Goal: Task Accomplishment & Management: Manage account settings

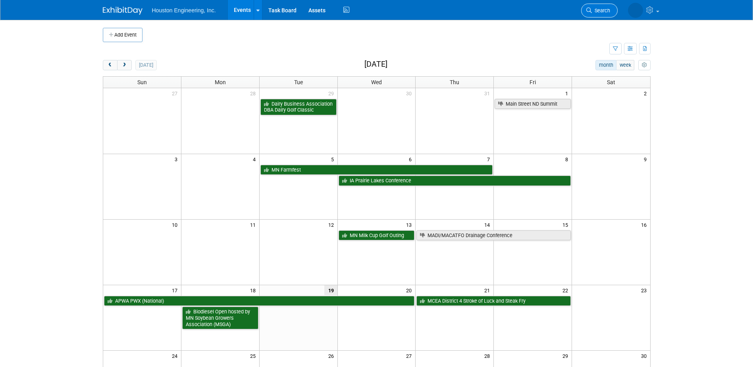
click at [610, 10] on link "Search" at bounding box center [599, 11] width 37 height 14
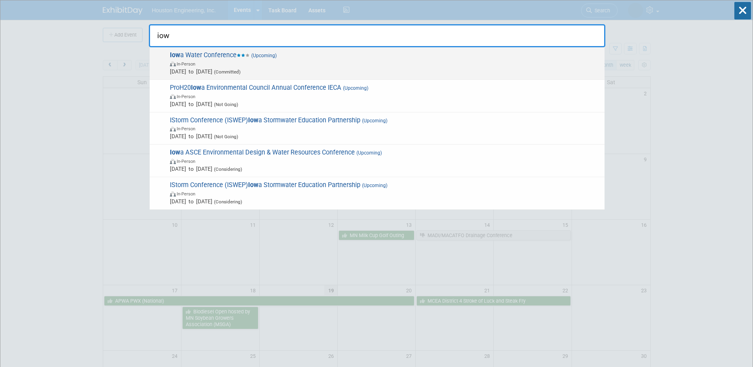
type input "iow"
click at [286, 66] on span "In-Person" at bounding box center [385, 64] width 431 height 8
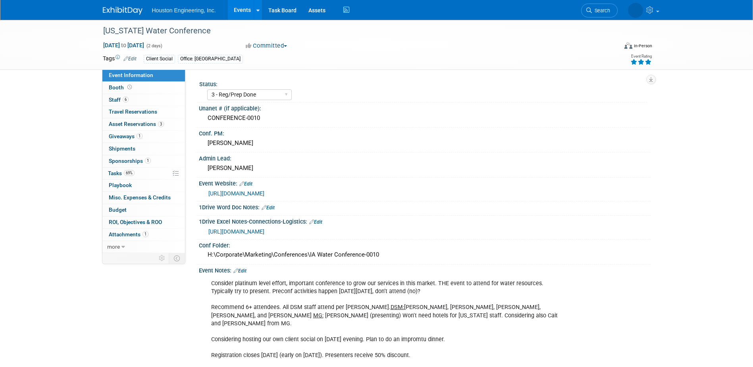
select select "3 - Reg/Prep Done"
select select "Yes"
select select "Water Resources"
click at [142, 105] on link "6 Staff 6" at bounding box center [143, 100] width 83 height 12
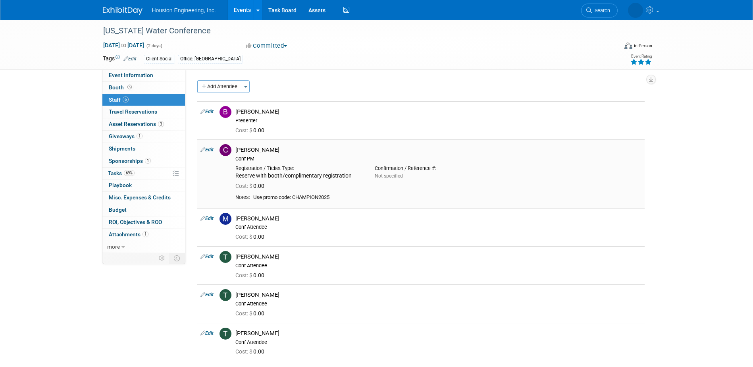
click at [209, 146] on td "Edit" at bounding box center [206, 173] width 19 height 68
click at [210, 152] on link "Edit" at bounding box center [206, 150] width 13 height 6
select select "1ba58f5a-80d3-426e-b581-c0568441b55a"
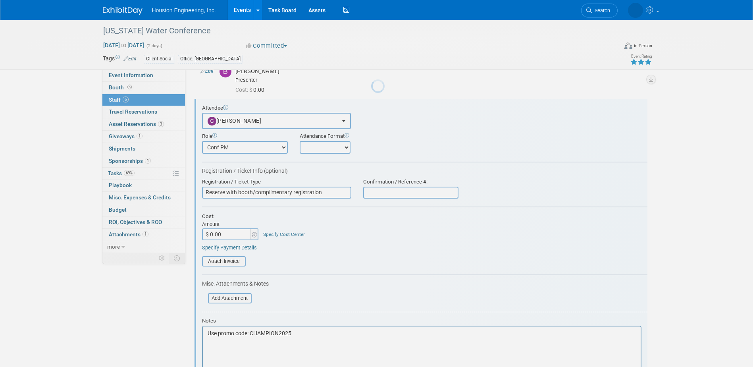
scroll to position [49, 0]
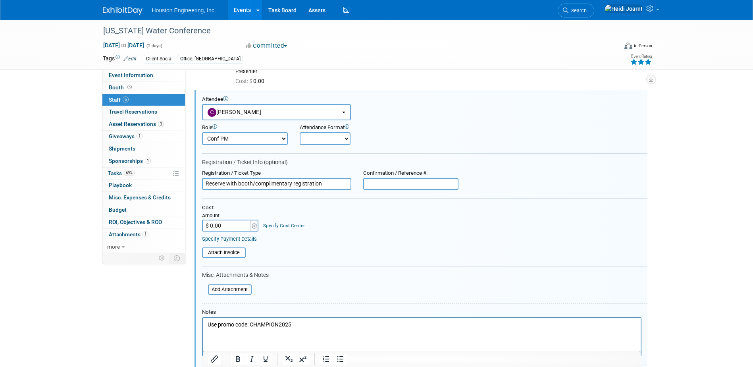
drag, startPoint x: 329, startPoint y: 181, endPoint x: 198, endPoint y: 187, distance: 130.7
click at [198, 187] on div "Registration / Ticket Type Reserve with booth/complimentary registration" at bounding box center [276, 180] width 161 height 20
drag, startPoint x: 304, startPoint y: 323, endPoint x: 182, endPoint y: 320, distance: 121.5
click at [202, 320] on html "Use promo code: CHAMPION2025" at bounding box center [421, 322] width 438 height 11
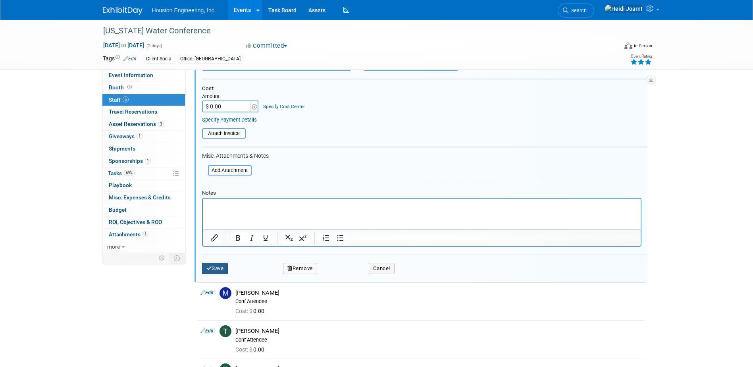
click at [222, 266] on button "Save" at bounding box center [215, 268] width 26 height 11
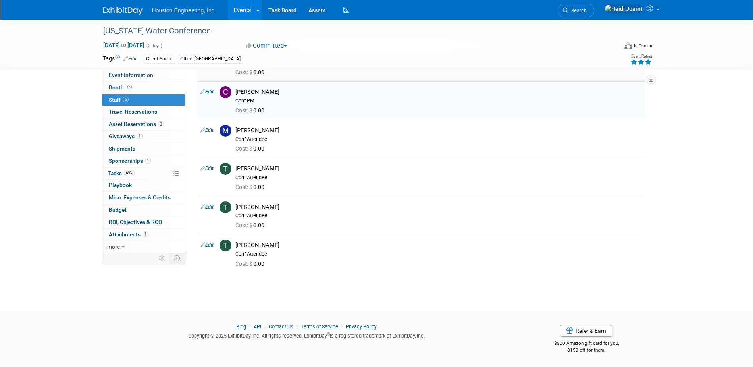
scroll to position [0, 0]
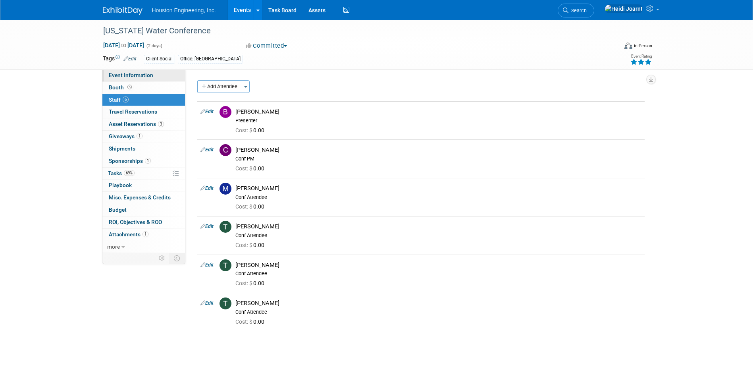
click at [142, 75] on span "Event Information" at bounding box center [131, 75] width 44 height 6
select select "3 - Reg/Prep Done"
select select "Yes"
select select "Water Resources"
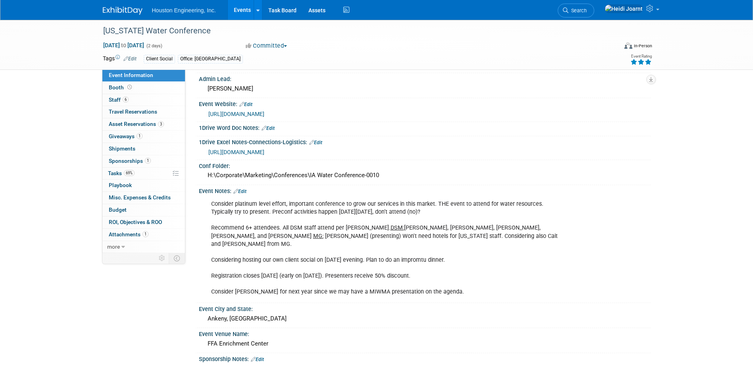
scroll to position [119, 0]
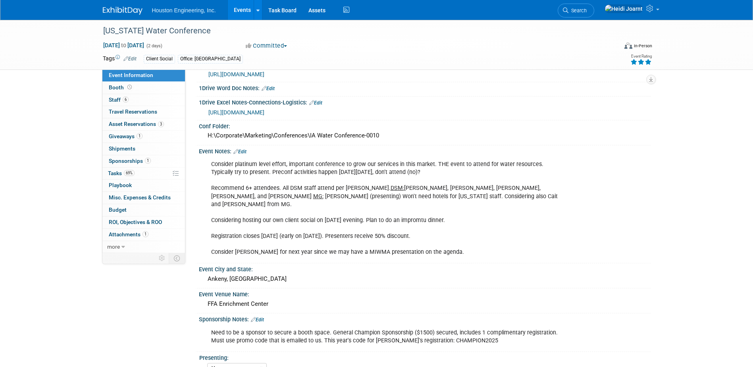
click at [264, 317] on link "Edit" at bounding box center [257, 320] width 13 height 6
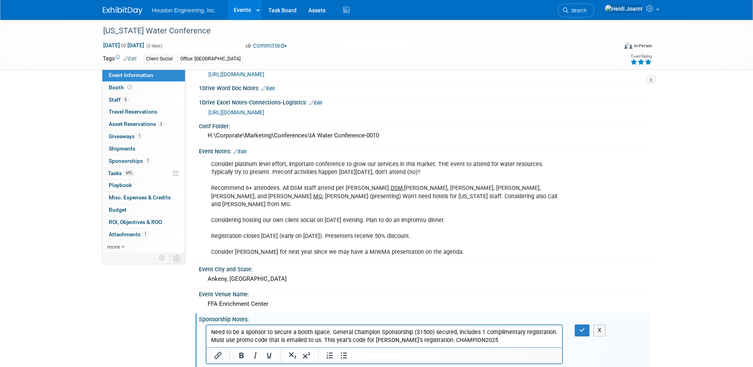
scroll to position [0, 0]
drag, startPoint x: 415, startPoint y: 340, endPoint x: 363, endPoint y: 341, distance: 51.6
click at [363, 341] on p "Need to be a sponsor to secure a booth space. General Champion Sponsorship ($15…" at bounding box center [384, 336] width 347 height 16
click at [585, 327] on button "button" at bounding box center [582, 330] width 15 height 12
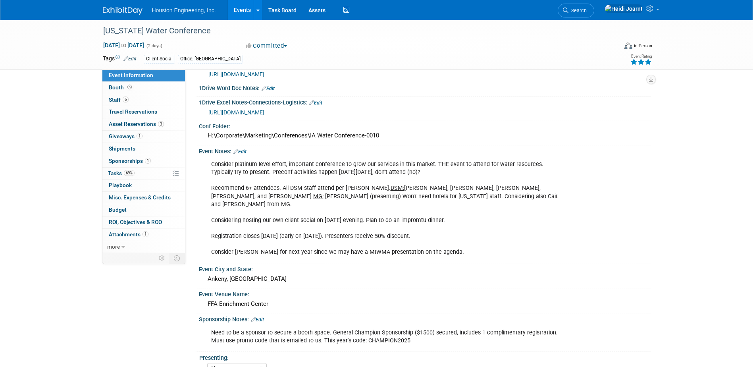
click at [244, 151] on link "Edit" at bounding box center [239, 152] width 13 height 6
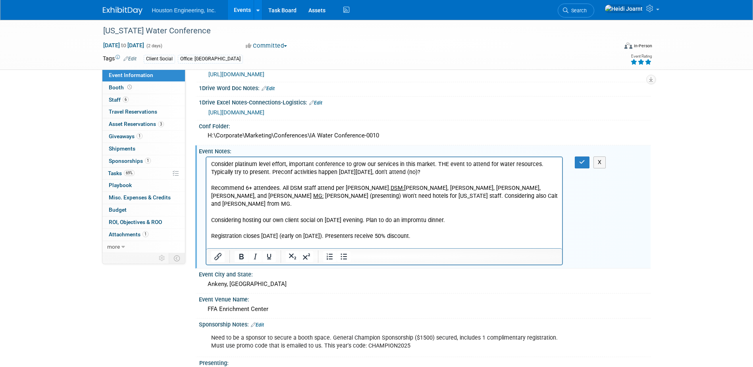
click at [408, 198] on p "Consider platinum level effort, important conference to grow our services in th…" at bounding box center [384, 208] width 347 height 96
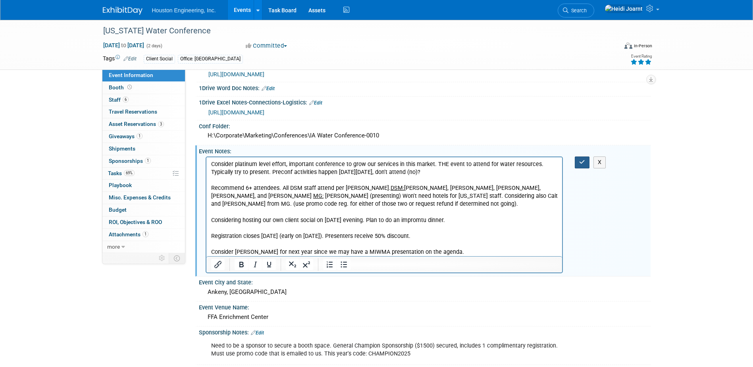
click at [578, 159] on button "button" at bounding box center [582, 162] width 15 height 12
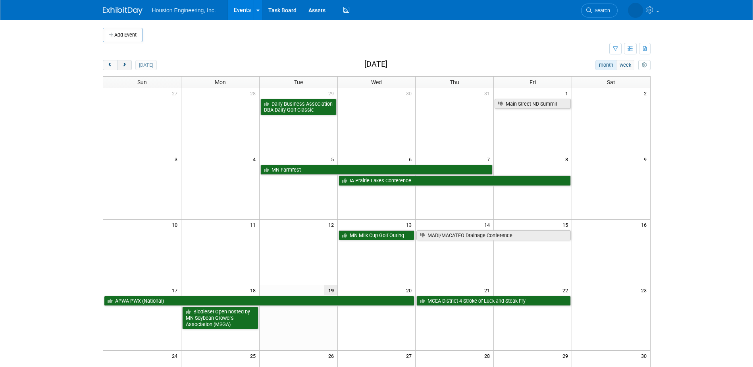
click at [129, 69] on button "next" at bounding box center [124, 65] width 15 height 10
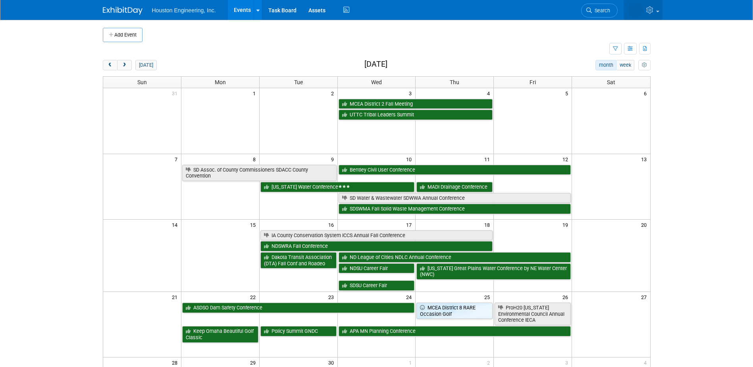
click at [651, 9] on icon at bounding box center [650, 9] width 9 height 7
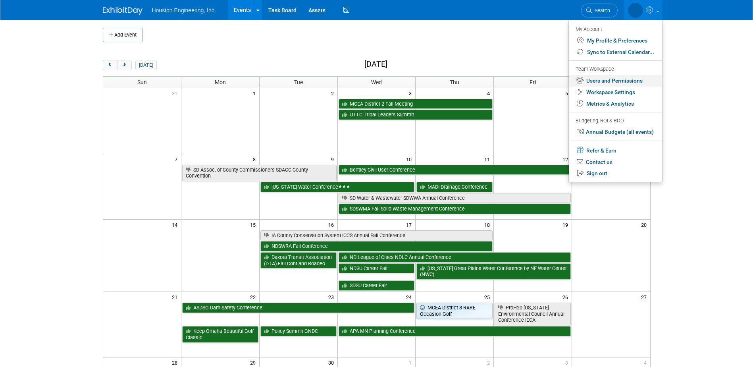
click at [609, 82] on link "Users and Permissions" at bounding box center [615, 81] width 93 height 12
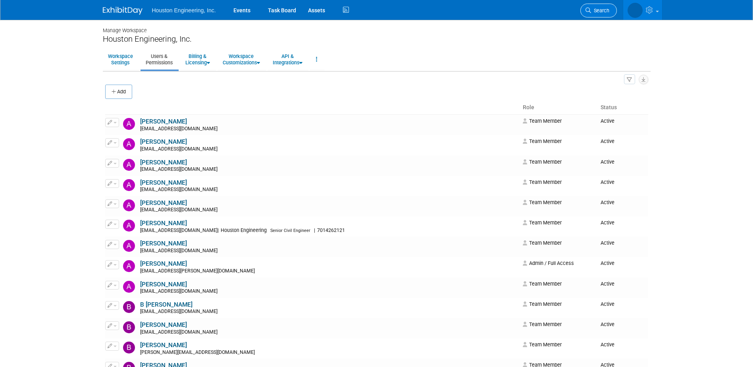
click at [605, 13] on span "Search" at bounding box center [600, 11] width 18 height 6
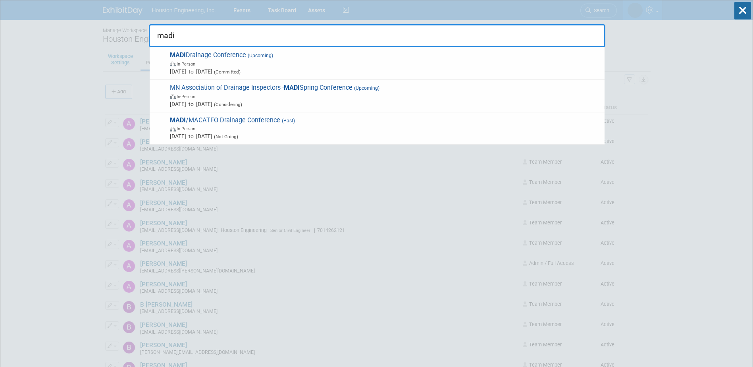
click at [483, 33] on input "madi" at bounding box center [377, 35] width 456 height 23
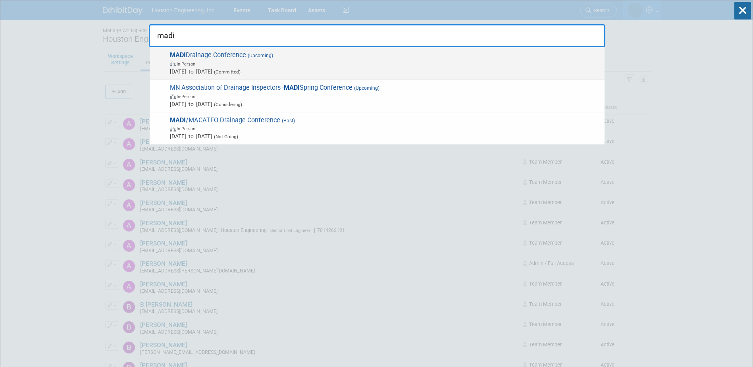
type input "madi"
click at [346, 55] on span "MADI Drainage Conference (Upcoming) In-Person Sep 11, 2025 to Sep 11, 2025 (Com…" at bounding box center [383, 63] width 433 height 24
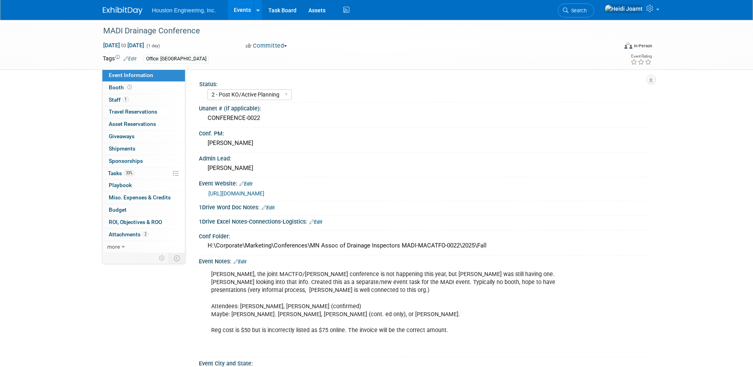
select select "2 - Post KO/Active Planning"
select select "Yes"
select select "Water Resources"
click at [138, 93] on link "Booth" at bounding box center [143, 88] width 83 height 12
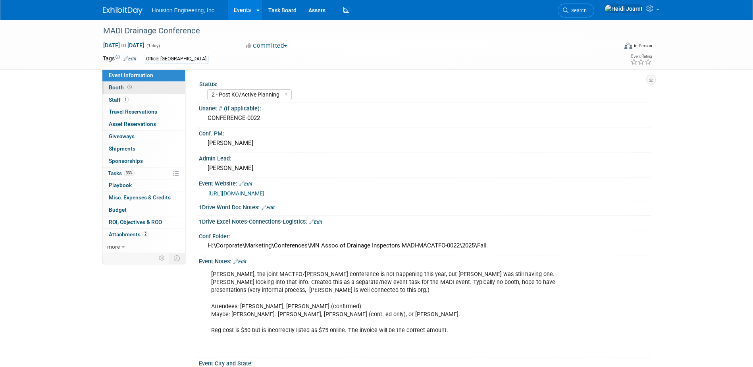
select select "No"
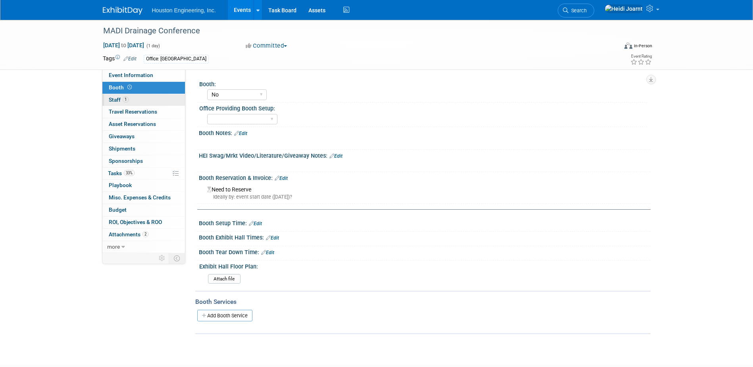
click at [154, 101] on link "1 Staff 1" at bounding box center [143, 100] width 83 height 12
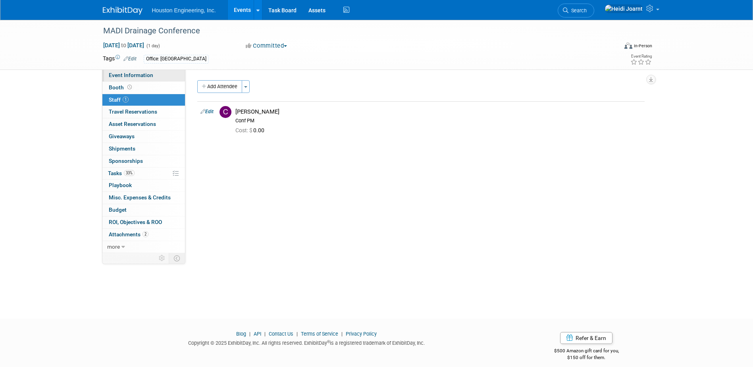
click at [160, 75] on link "Event Information" at bounding box center [143, 75] width 83 height 12
select select "2 - Post KO/Active Planning"
select select "Yes"
select select "Water Resources"
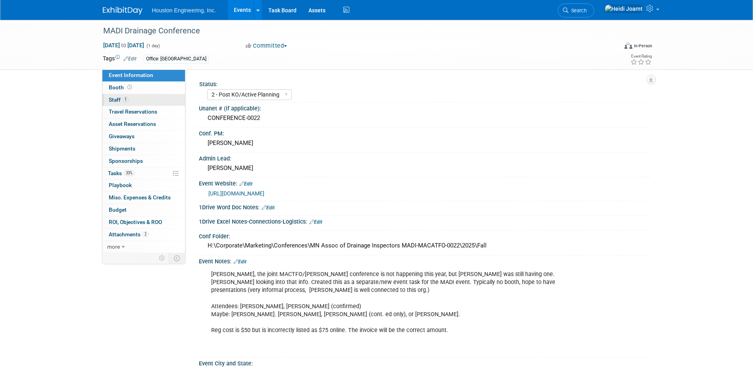
click at [160, 98] on link "1 Staff 1" at bounding box center [143, 100] width 83 height 12
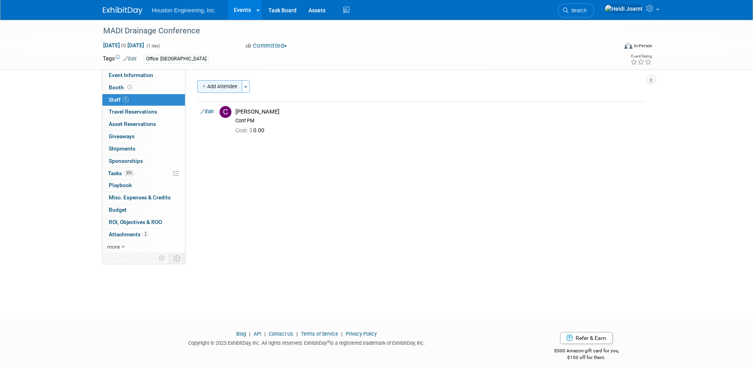
click at [228, 85] on button "Add Attendee" at bounding box center [219, 86] width 45 height 13
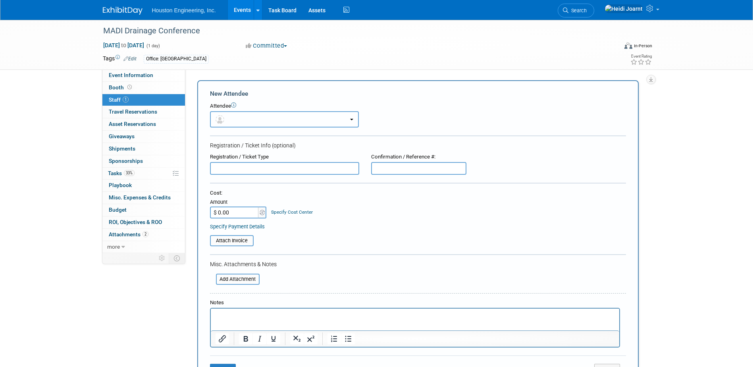
click at [228, 119] on button "button" at bounding box center [284, 119] width 149 height 16
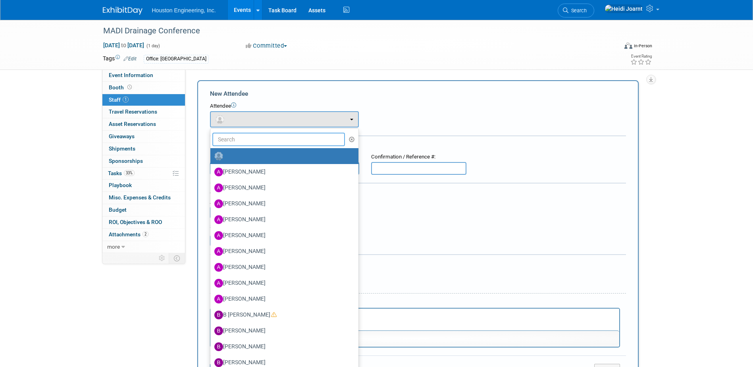
click at [237, 142] on input "text" at bounding box center [278, 139] width 133 height 13
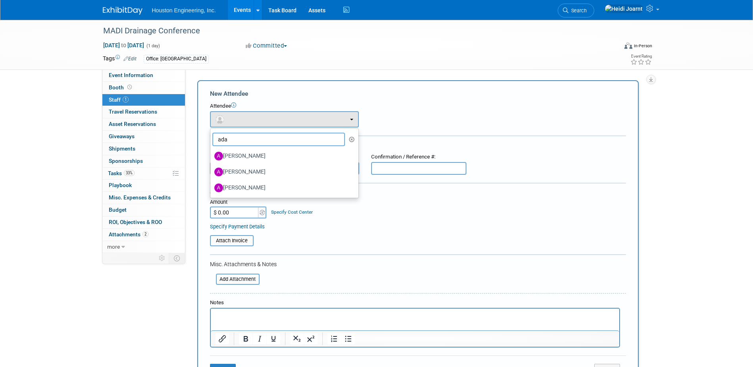
drag, startPoint x: 239, startPoint y: 133, endPoint x: 229, endPoint y: 133, distance: 10.3
click at [229, 133] on input "ada" at bounding box center [278, 139] width 133 height 13
type input "b"
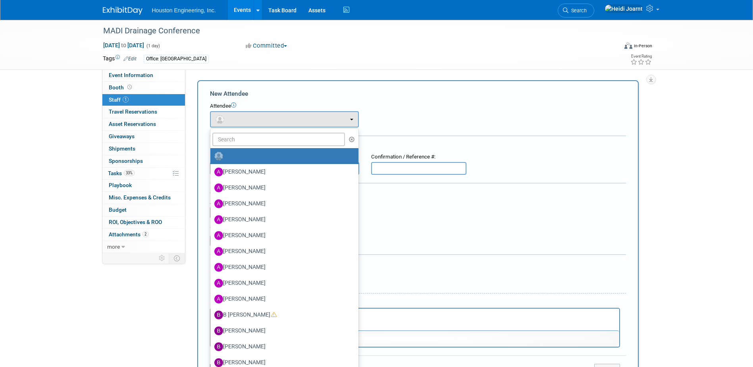
click at [355, 58] on div "Office: [GEOGRAPHIC_DATA]" at bounding box center [351, 59] width 415 height 9
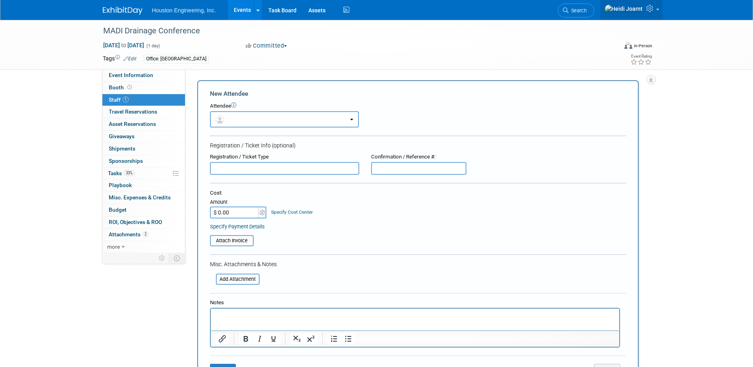
click at [654, 18] on link at bounding box center [631, 10] width 62 height 20
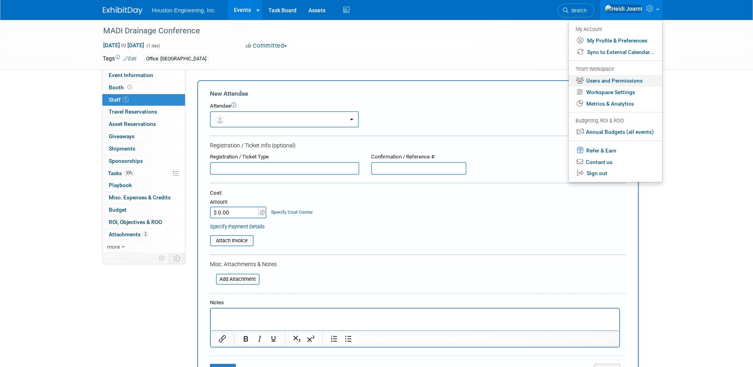
click at [613, 80] on link "Users and Permissions" at bounding box center [615, 81] width 93 height 12
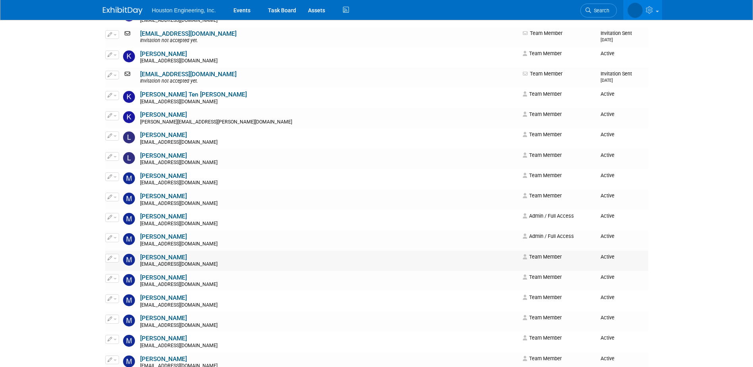
scroll to position [1469, 0]
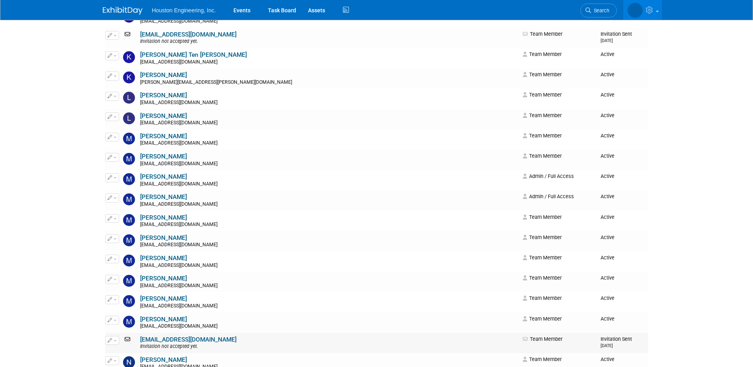
click at [413, 337] on td "[EMAIL_ADDRESS][DOMAIN_NAME] Invitation not accepted yet." at bounding box center [329, 343] width 382 height 20
click at [127, 341] on icon at bounding box center [128, 339] width 10 height 6
click at [170, 339] on link "[EMAIL_ADDRESS][DOMAIN_NAME]" at bounding box center [188, 339] width 96 height 7
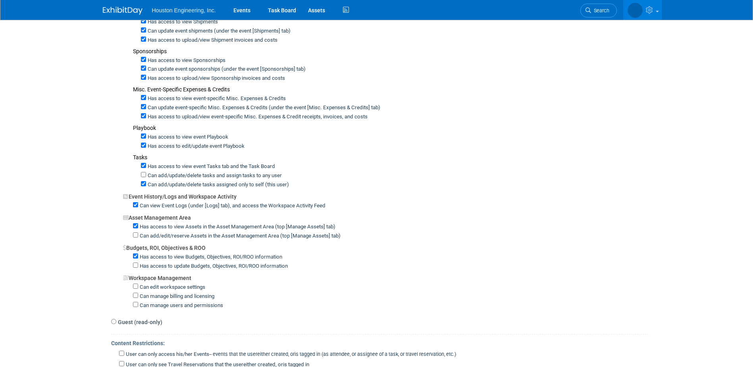
scroll to position [476, 0]
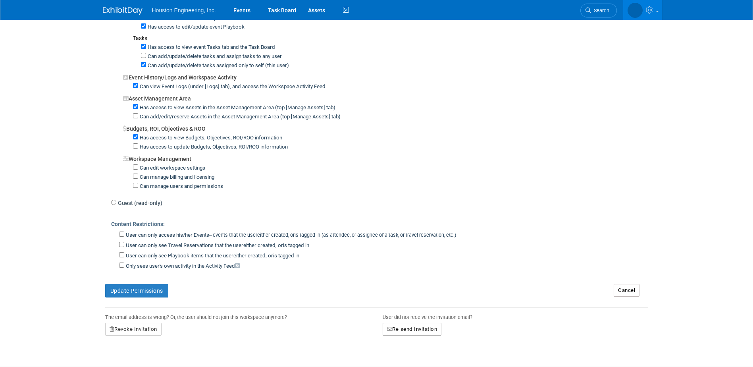
click at [414, 332] on button "Re-send Invitation" at bounding box center [412, 329] width 59 height 13
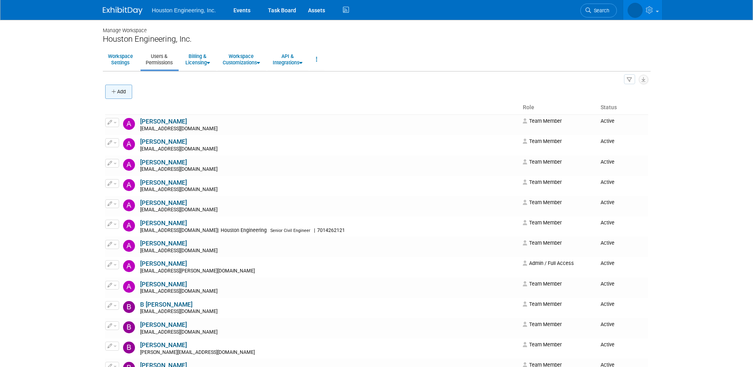
click at [127, 94] on button "Add" at bounding box center [118, 92] width 27 height 14
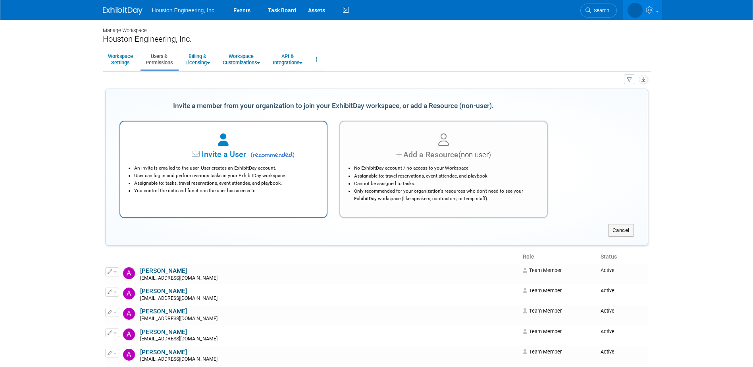
click at [214, 161] on div "An invite is emailed to the user. User creates an ExhibitDay account. User can …" at bounding box center [223, 177] width 187 height 34
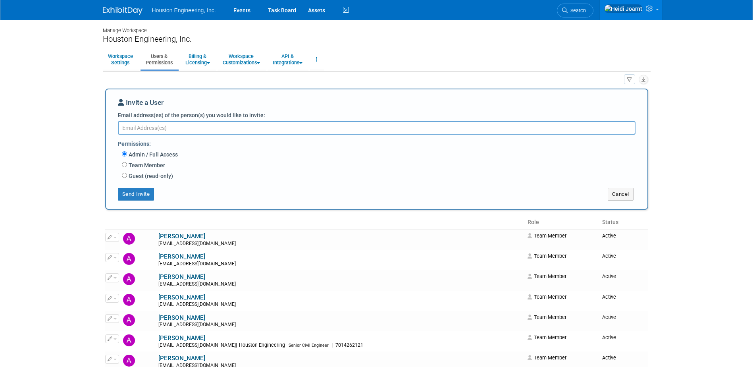
click at [131, 167] on label "Team Member" at bounding box center [146, 165] width 38 height 8
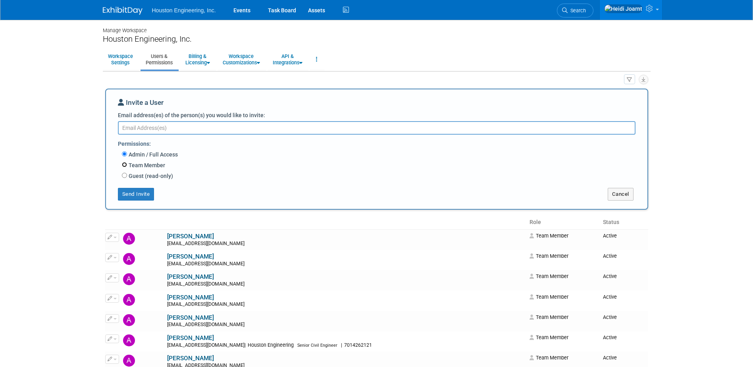
click at [127, 167] on input "Team Member" at bounding box center [124, 164] width 5 height 5
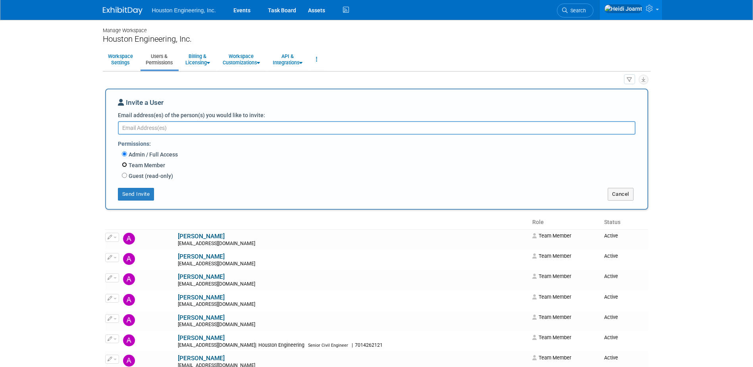
radio input "true"
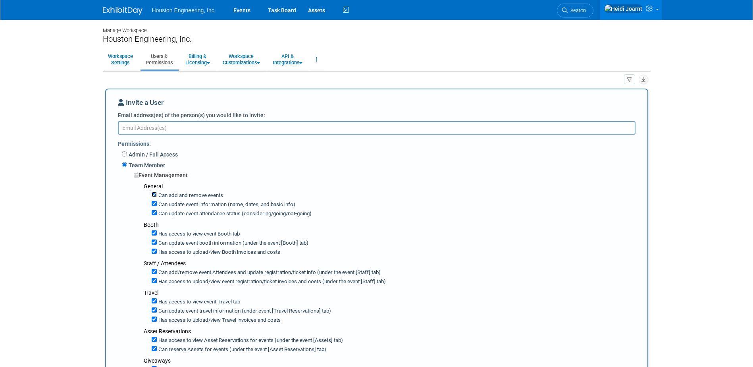
click at [153, 195] on input "Can add and remove events" at bounding box center [154, 194] width 5 height 5
checkbox input "false"
click at [155, 206] on input "Can update event information (name, dates, and basic info)" at bounding box center [154, 203] width 5 height 5
checkbox input "false"
click at [154, 212] on input "Can update event attendance status (considering/going/not-going)" at bounding box center [154, 212] width 5 height 5
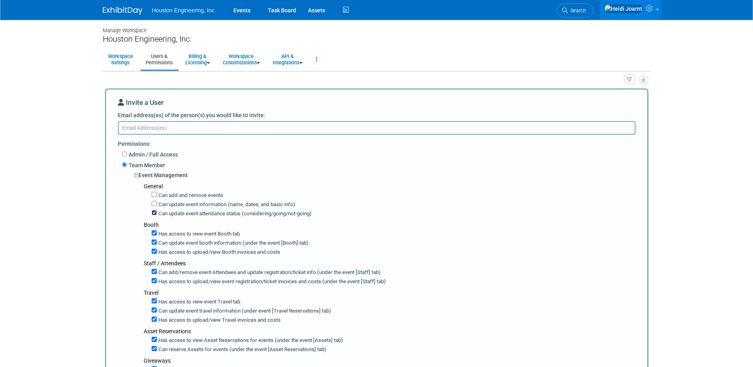
checkbox input "false"
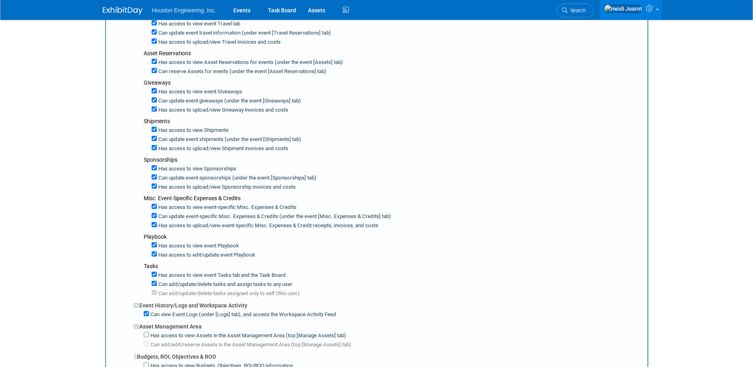
scroll to position [318, 0]
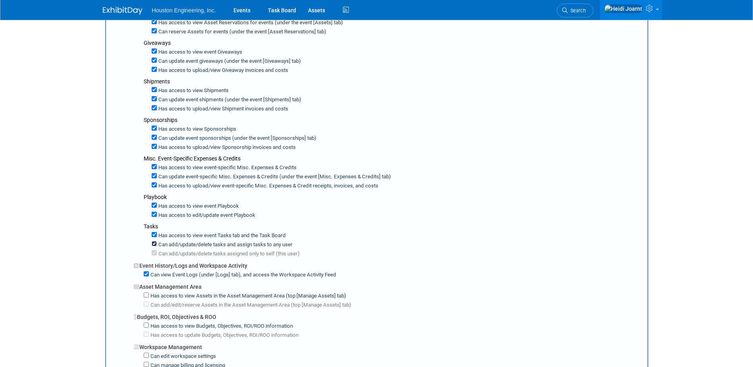
click at [156, 243] on input "Can add/update/delete tasks and assign tasks to any user" at bounding box center [154, 243] width 5 height 5
checkbox input "false"
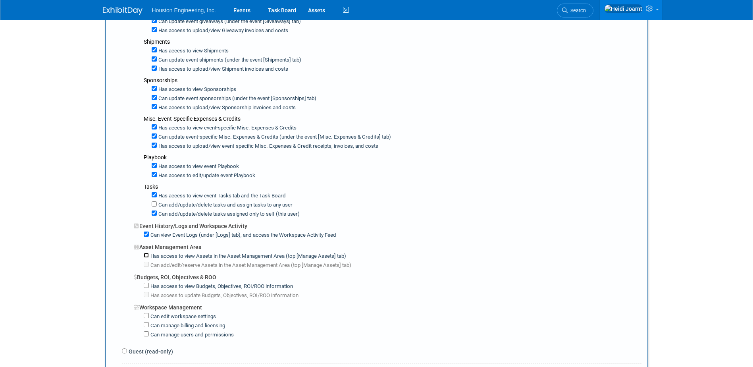
click at [147, 255] on input "Has access to view Assets in the Asset Management Area (top [Manage Assets] tab)" at bounding box center [146, 254] width 5 height 5
checkbox input "true"
click at [145, 287] on input "Has access to view Budgets, Objectives, ROI/ROO information" at bounding box center [146, 285] width 5 height 5
checkbox input "true"
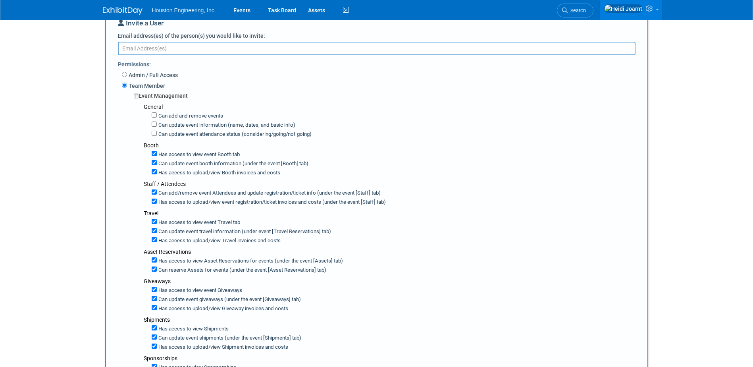
scroll to position [40, 0]
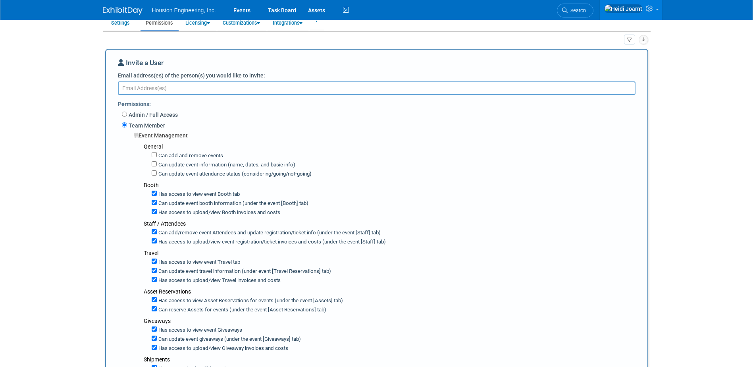
click at [204, 87] on textarea "Email address(es) of the person(s) you would like to invite:" at bounding box center [377, 87] width 518 height 13
paste textarea "[EMAIL_ADDRESS][DOMAIN_NAME]"
click at [199, 88] on textarea "anies@houstoneng.com," at bounding box center [377, 87] width 518 height 13
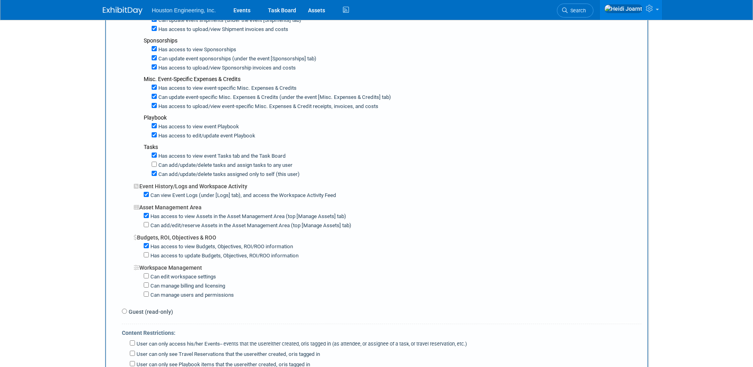
scroll to position [476, 0]
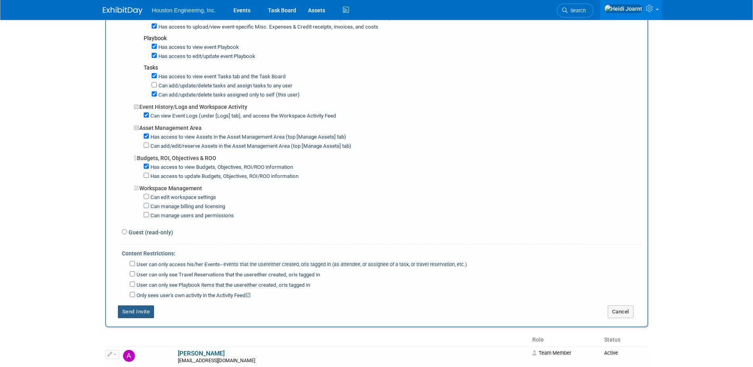
type textarea "[EMAIL_ADDRESS][DOMAIN_NAME]"
click at [136, 310] on button "Send Invite" at bounding box center [136, 311] width 37 height 13
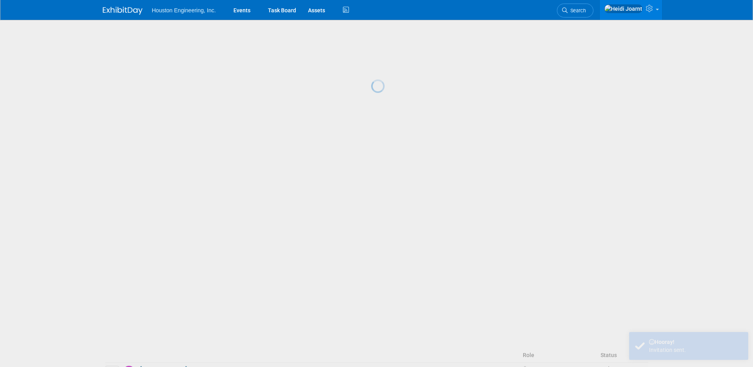
scroll to position [0, 0]
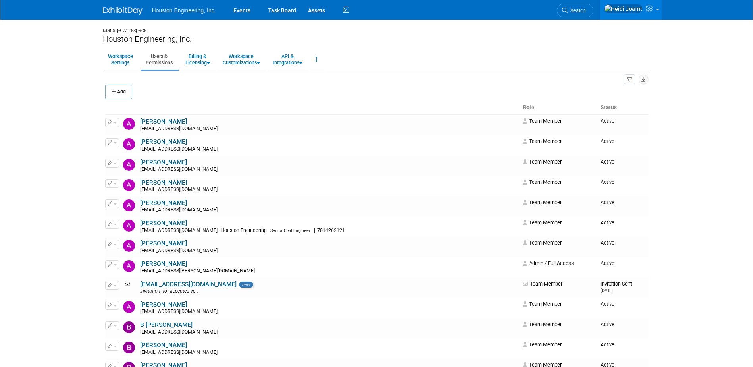
drag, startPoint x: 396, startPoint y: 203, endPoint x: 291, endPoint y: 99, distance: 147.6
click at [291, 99] on div "Add" at bounding box center [376, 92] width 543 height 17
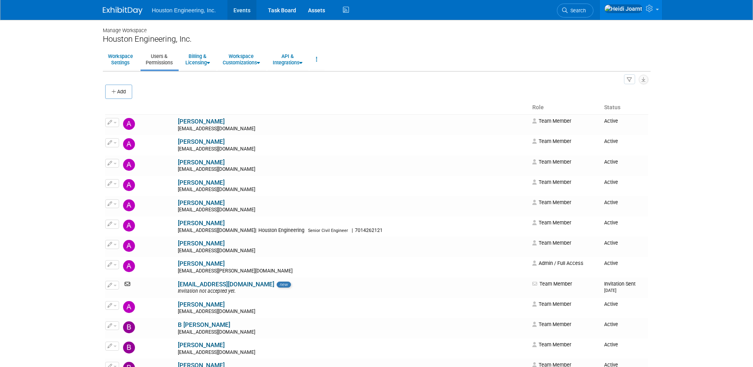
click at [242, 15] on link "Events" at bounding box center [241, 10] width 29 height 20
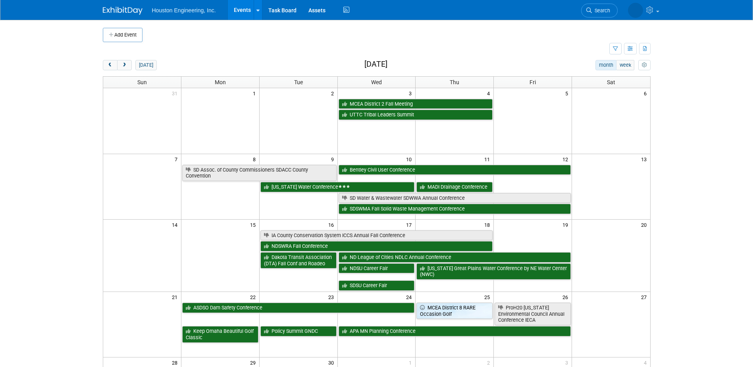
scroll to position [79, 0]
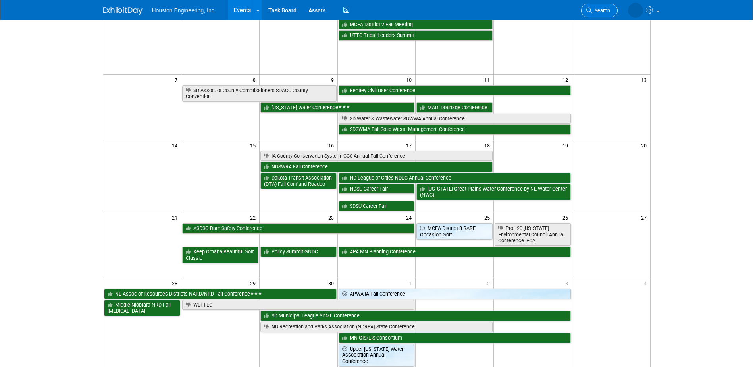
click at [589, 13] on link "Search" at bounding box center [599, 11] width 37 height 14
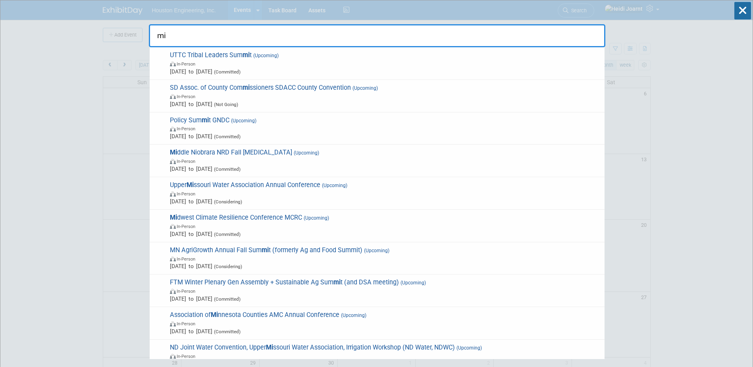
type input "m"
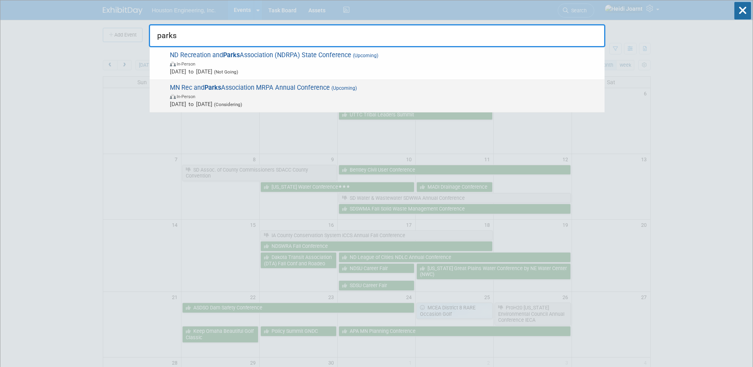
type input "parks"
click at [334, 89] on span "(Upcoming)" at bounding box center [343, 88] width 27 height 6
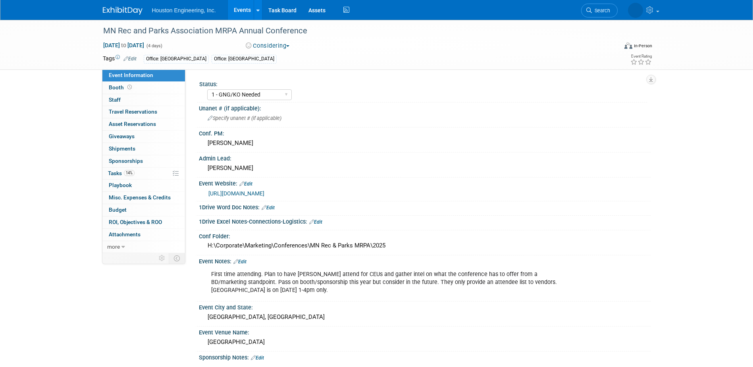
select select "1 - GNG/KO Needed"
select select "Mun. Infrastructure"
click at [283, 47] on button "Considering" at bounding box center [268, 46] width 50 height 8
click at [285, 56] on link "Committed" at bounding box center [274, 58] width 63 height 11
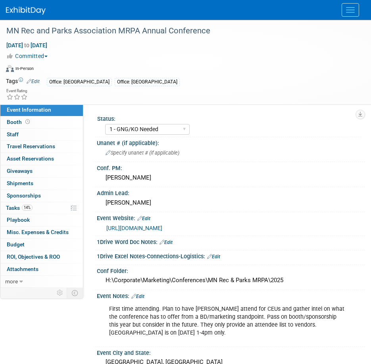
click at [162, 230] on link "https://mnrpa.org/MRPA-Annual-Conference" at bounding box center [134, 228] width 56 height 6
click at [355, 7] on button "Menu" at bounding box center [350, 9] width 17 height 13
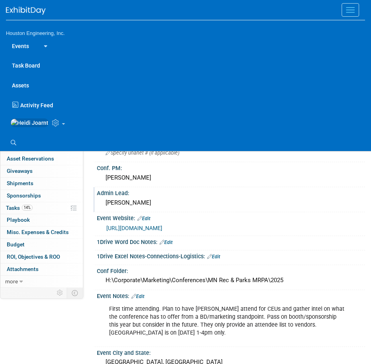
click at [244, 191] on div "Admin Lead:" at bounding box center [231, 192] width 268 height 10
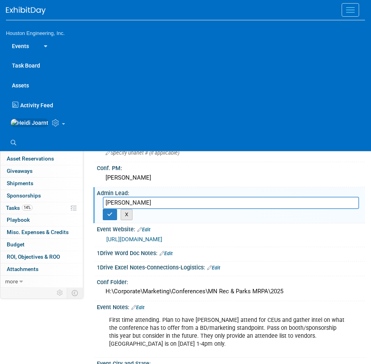
click at [131, 218] on button "X" at bounding box center [127, 214] width 12 height 11
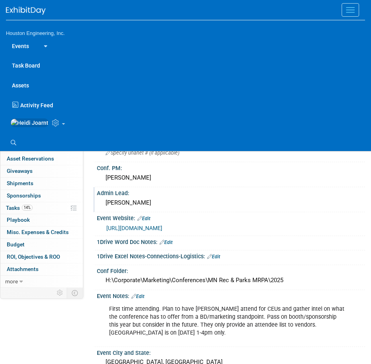
click at [52, 122] on icon at bounding box center [56, 122] width 9 height 7
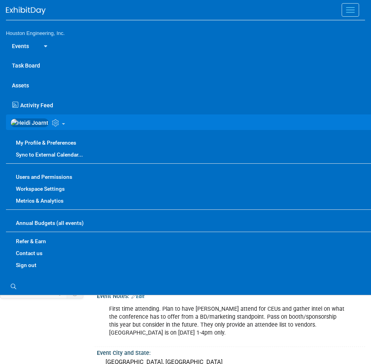
click at [50, 181] on link "Users and Permissions" at bounding box center [191, 177] width 371 height 12
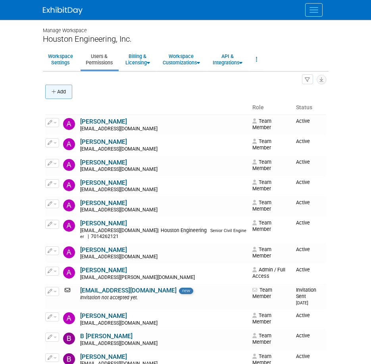
click at [64, 90] on button "Add" at bounding box center [58, 92] width 27 height 14
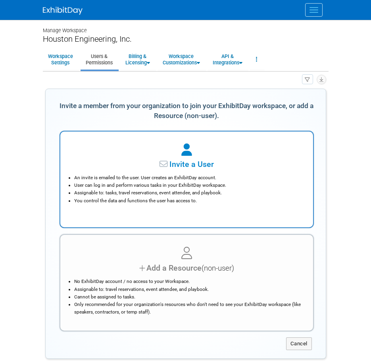
click at [173, 169] on div "Invite a User ( recommended )" at bounding box center [186, 164] width 233 height 11
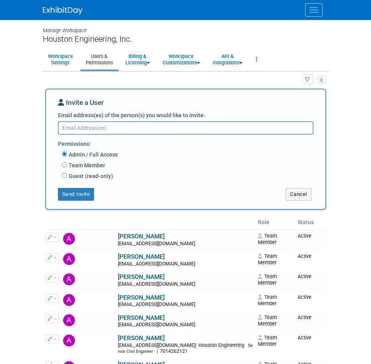
click at [85, 163] on label "Team Member" at bounding box center [86, 165] width 38 height 8
click at [67, 163] on input "Team Member" at bounding box center [64, 164] width 5 height 5
radio input "true"
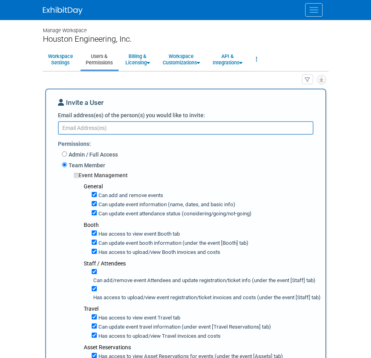
click at [92, 192] on div "Can add and remove events" at bounding box center [206, 194] width 228 height 9
click at [93, 194] on input "Can add and remove events" at bounding box center [94, 194] width 5 height 5
checkbox input "false"
click at [94, 203] on input "Can update event information (name, dates, and basic info)" at bounding box center [94, 203] width 5 height 5
checkbox input "false"
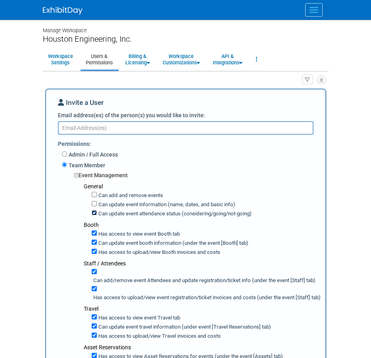
click at [93, 213] on input "Can update event attendance status (considering/going/not-going)" at bounding box center [94, 212] width 5 height 5
checkbox input "false"
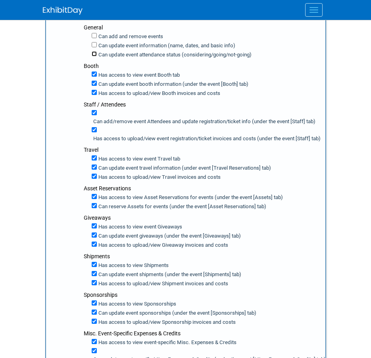
scroll to position [318, 0]
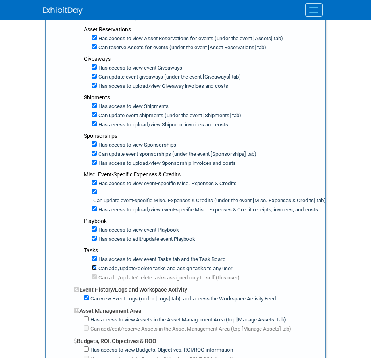
click at [96, 270] on input "Can add/update/delete tasks and assign tasks to any user" at bounding box center [94, 267] width 5 height 5
checkbox input "false"
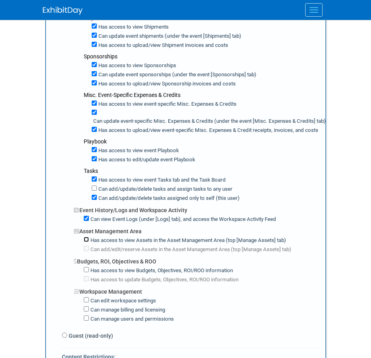
click at [88, 242] on input "Has access to view Assets in the Asset Management Area (top [Manage Assets] tab)" at bounding box center [86, 239] width 5 height 5
checkbox input "true"
click at [86, 272] on input "Has access to view Budgets, Objectives, ROI/ROO information" at bounding box center [86, 269] width 5 height 5
checkbox input "true"
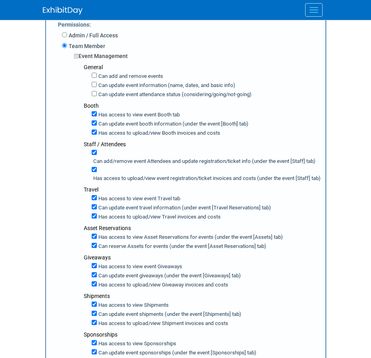
scroll to position [0, 0]
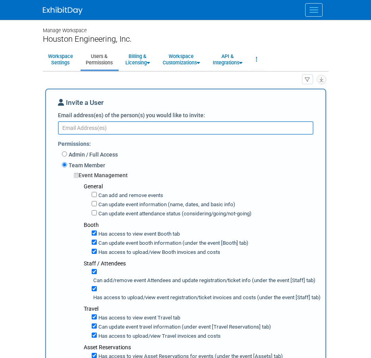
click at [191, 127] on textarea "Email address(es) of the person(s) you would like to invite:" at bounding box center [186, 127] width 256 height 13
paste textarea "dsjordal@houstoneng.com"
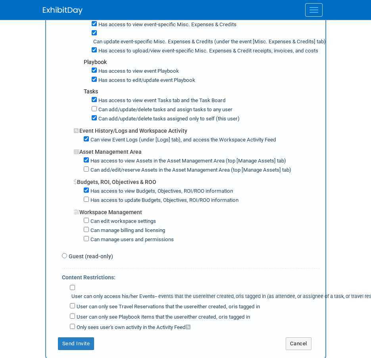
scroll to position [595, 0]
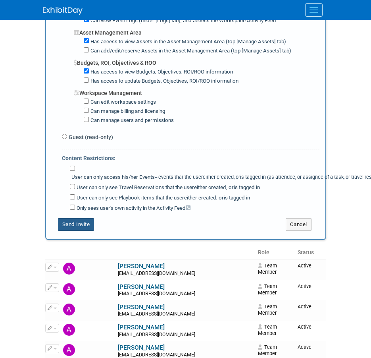
type textarea "dsjordal@houstoneng.com"
click at [81, 231] on button "Send Invite" at bounding box center [76, 224] width 37 height 13
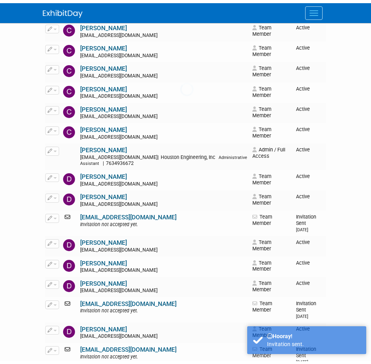
scroll to position [0, 0]
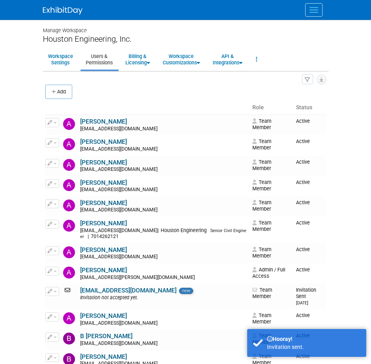
click at [313, 12] on span "Menu" at bounding box center [314, 12] width 9 height 1
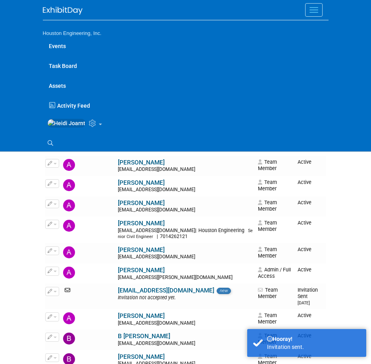
click at [64, 45] on link "Events" at bounding box center [186, 46] width 286 height 20
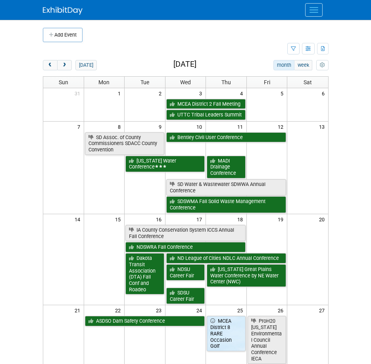
click at [312, 15] on button "Menu" at bounding box center [313, 9] width 17 height 13
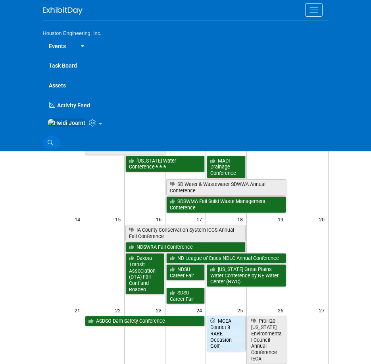
click at [45, 146] on link "Search" at bounding box center [51, 142] width 17 height 13
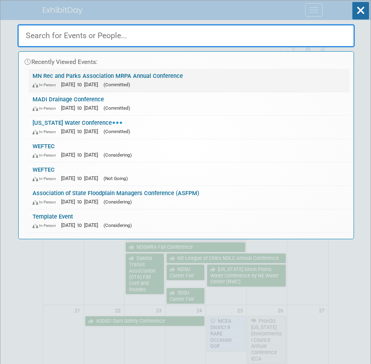
click at [138, 79] on link "MN Rec and Parks Association MRPA Annual Conference In-Person Oct 27, 2025 to O…" at bounding box center [189, 80] width 321 height 23
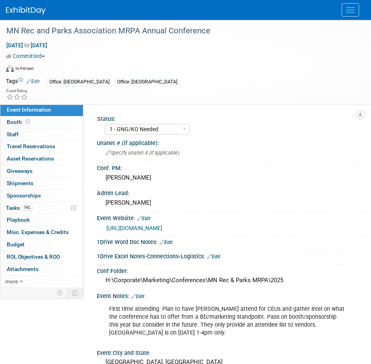
select select "1 - GNG/KO Needed"
select select "Mun. Infrastructure"
click at [175, 134] on select "1 - GNG/KO Needed 2 - Post KO/Active Planning 3 - Reg/Prep Done" at bounding box center [147, 129] width 85 height 11
select select "2 - Post KO/Active Planning"
click at [105, 124] on select "1 - GNG/KO Needed 2 - Post KO/Active Planning 3 - Reg/Prep Done" at bounding box center [147, 129] width 85 height 11
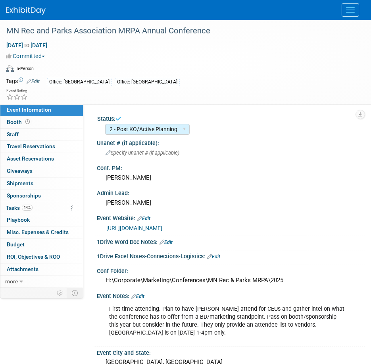
click at [156, 95] on div "Event Rating" at bounding box center [180, 95] width 361 height 14
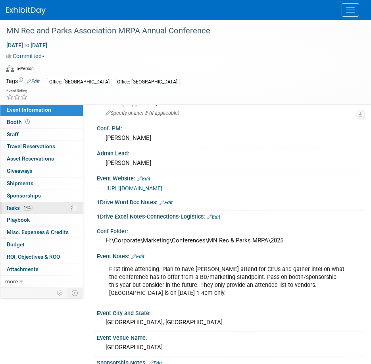
click at [35, 210] on link "14% Tasks 14%" at bounding box center [41, 208] width 83 height 12
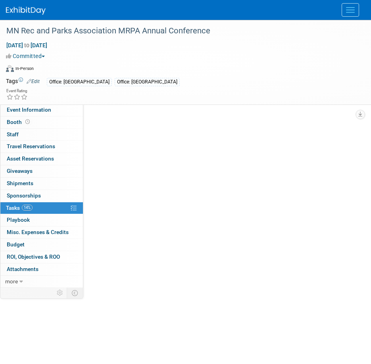
scroll to position [0, 0]
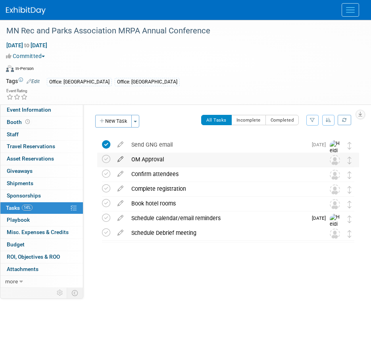
click at [120, 160] on icon at bounding box center [121, 157] width 14 height 10
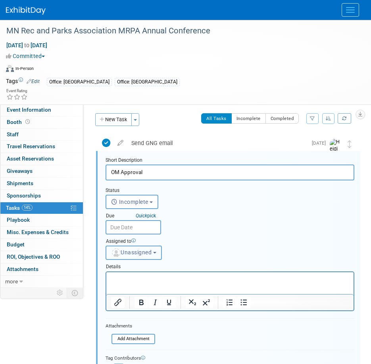
click at [135, 252] on span "Unassigned" at bounding box center [131, 252] width 40 height 6
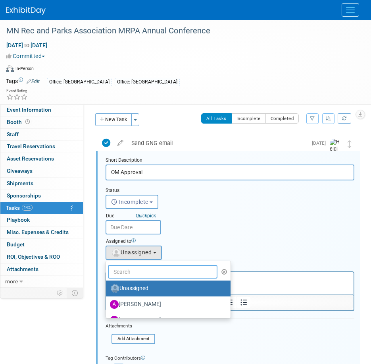
click at [152, 269] on input "text" at bounding box center [163, 271] width 110 height 13
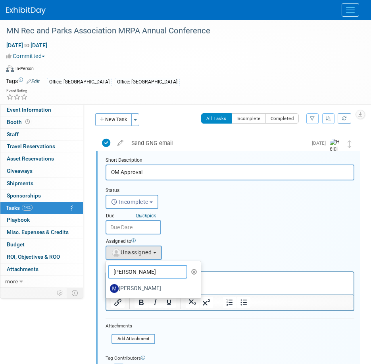
type input "mayr"
click at [150, 288] on label "[PERSON_NAME]" at bounding box center [151, 288] width 83 height 13
click at [107, 288] on input "[PERSON_NAME]" at bounding box center [104, 287] width 5 height 5
select select "b066a06f-afde-465b-b1a4-5167cfcaba09"
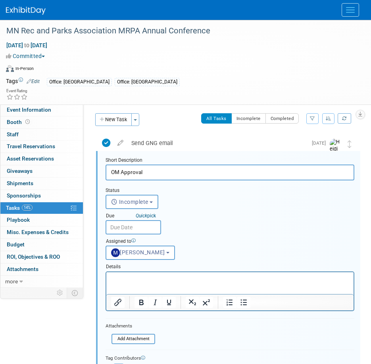
click at [141, 226] on input "text" at bounding box center [134, 227] width 56 height 14
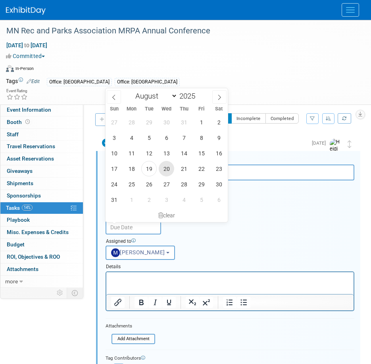
click at [166, 169] on span "20" at bounding box center [166, 168] width 15 height 15
type input "Aug 20, 2025"
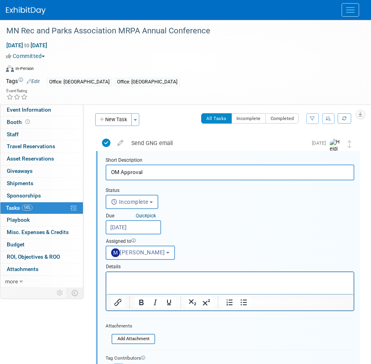
scroll to position [81, 0]
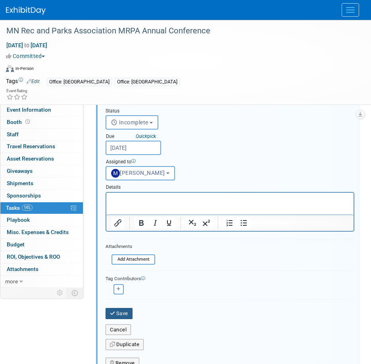
click at [121, 311] on button "Save" at bounding box center [119, 313] width 27 height 11
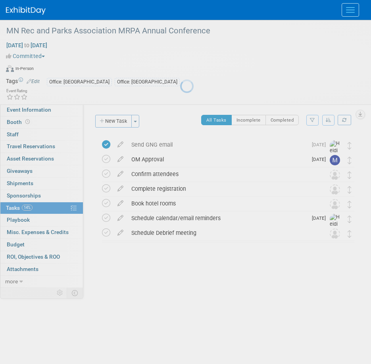
scroll to position [0, 0]
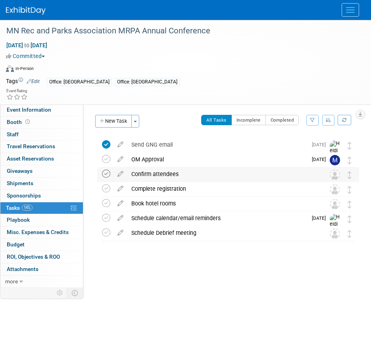
click at [106, 175] on icon at bounding box center [106, 173] width 8 height 8
click at [120, 188] on icon at bounding box center [121, 187] width 14 height 10
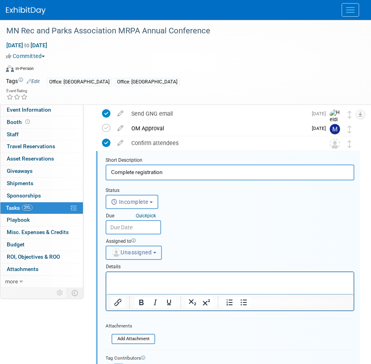
click at [135, 250] on span "Unassigned" at bounding box center [131, 252] width 40 height 6
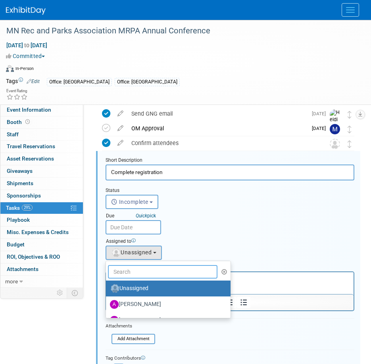
click at [139, 271] on input "text" at bounding box center [163, 271] width 110 height 13
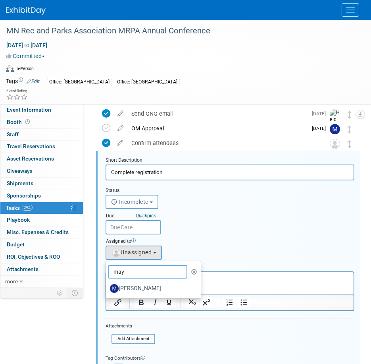
type input "may"
click at [133, 290] on label "[PERSON_NAME]" at bounding box center [151, 288] width 83 height 13
click at [107, 290] on input "[PERSON_NAME]" at bounding box center [104, 287] width 5 height 5
select select "b066a06f-afde-465b-b1a4-5167cfcaba09"
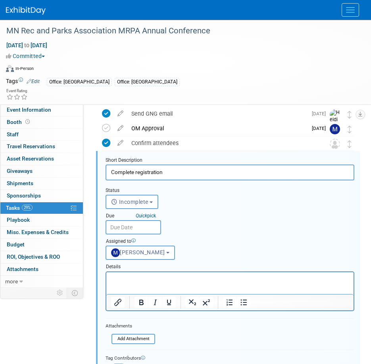
click at [139, 231] on input "text" at bounding box center [134, 227] width 56 height 14
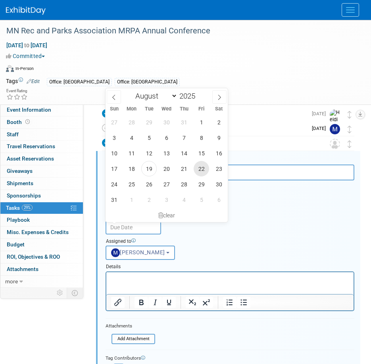
click at [202, 167] on span "22" at bounding box center [201, 168] width 15 height 15
type input "Aug 22, 2025"
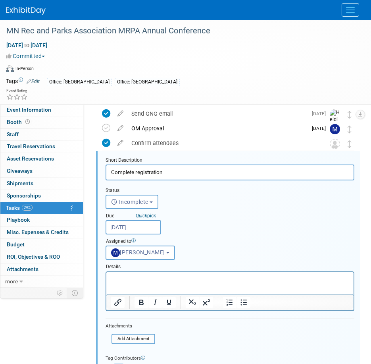
scroll to position [150, 0]
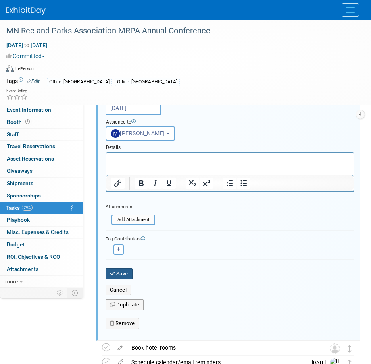
click at [121, 273] on button "Save" at bounding box center [119, 273] width 27 height 11
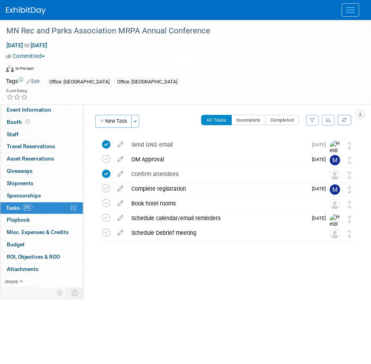
scroll to position [0, 0]
click at [121, 201] on icon at bounding box center [121, 201] width 14 height 10
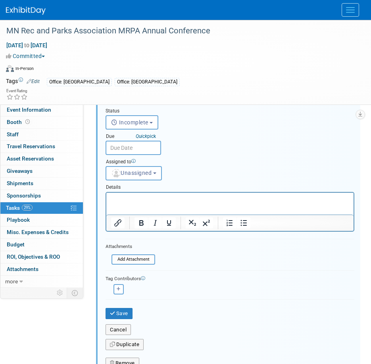
scroll to position [219, 0]
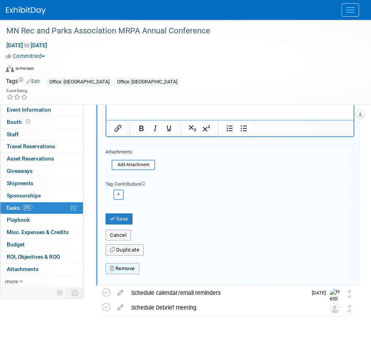
click at [133, 270] on button "Remove" at bounding box center [123, 268] width 34 height 11
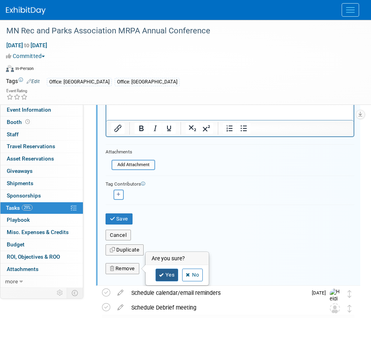
click at [167, 274] on link "Yes" at bounding box center [167, 274] width 23 height 13
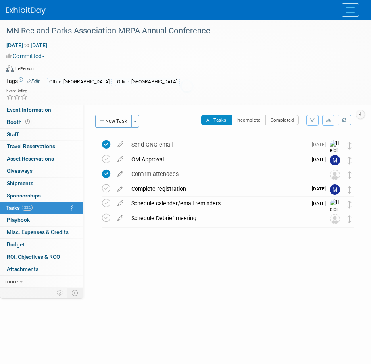
scroll to position [0, 0]
click at [55, 106] on link "Event Information" at bounding box center [41, 110] width 83 height 12
select select "2 - Post KO/Active Planning"
select select "Mun. Infrastructure"
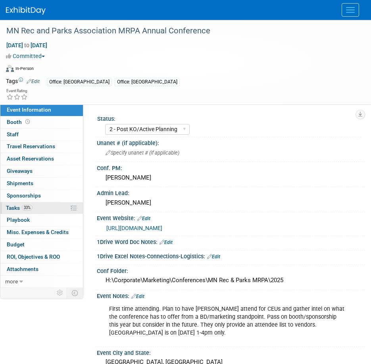
click at [50, 206] on link "33% Tasks 33%" at bounding box center [41, 208] width 83 height 12
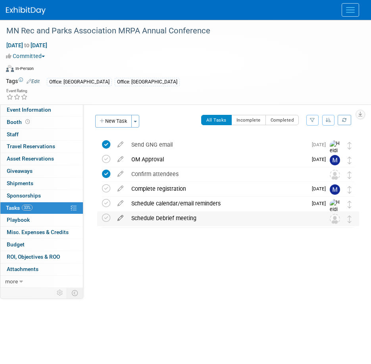
click at [122, 219] on icon at bounding box center [121, 216] width 14 height 10
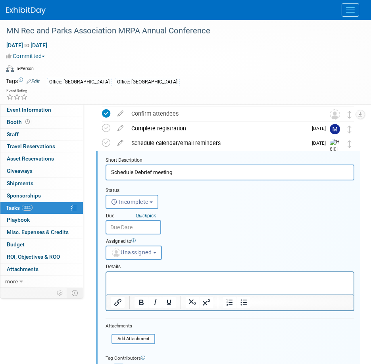
click at [122, 171] on input "Schedule Debrief meeting" at bounding box center [230, 171] width 249 height 15
type input "Complete debrief form"
click at [144, 250] on span "Unassigned" at bounding box center [131, 252] width 40 height 6
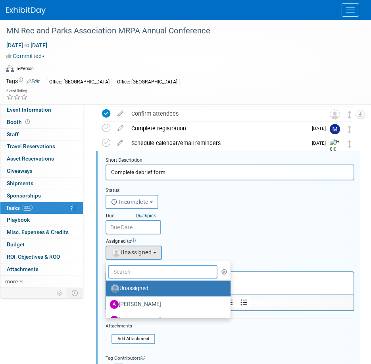
click at [156, 270] on input "text" at bounding box center [163, 271] width 110 height 13
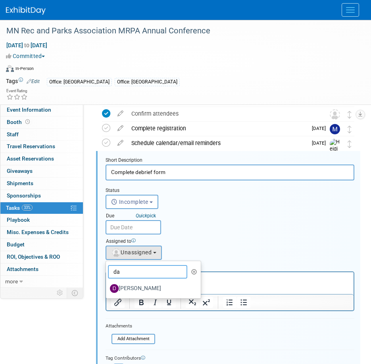
type input "d"
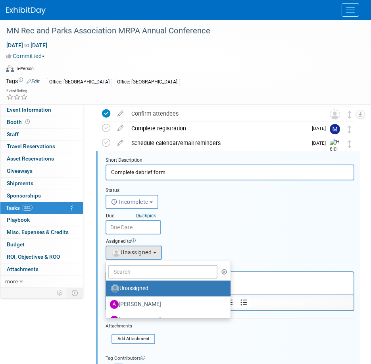
click at [246, 266] on div "Details" at bounding box center [230, 265] width 249 height 11
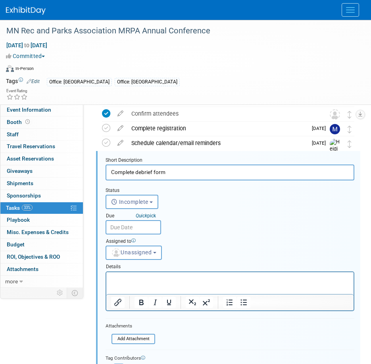
click at [141, 230] on input "text" at bounding box center [134, 227] width 56 height 14
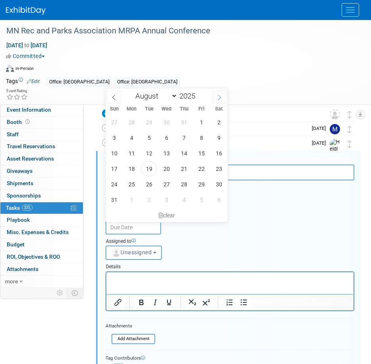
click at [221, 97] on icon at bounding box center [220, 97] width 6 height 6
click at [220, 96] on icon at bounding box center [220, 97] width 6 height 6
select select "9"
click at [203, 188] on span "31" at bounding box center [201, 183] width 15 height 15
type input "Oct 31, 2025"
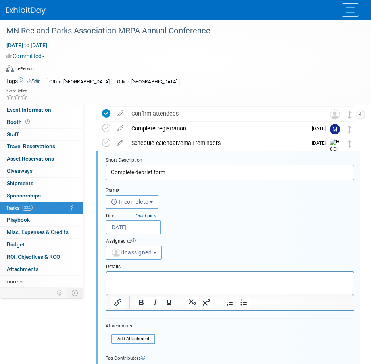
click at [151, 282] on html at bounding box center [229, 276] width 247 height 11
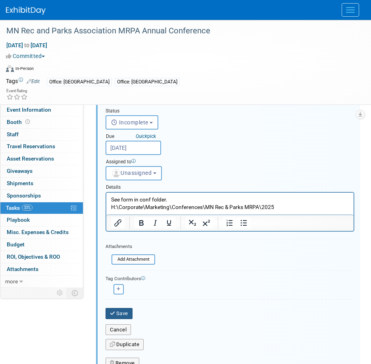
click at [123, 312] on button "Save" at bounding box center [119, 313] width 27 height 11
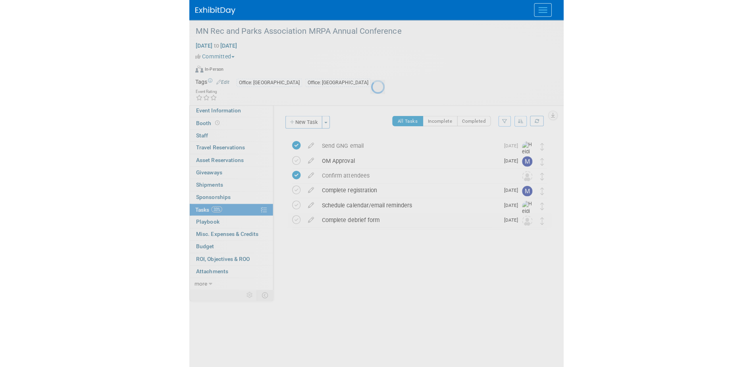
scroll to position [0, 0]
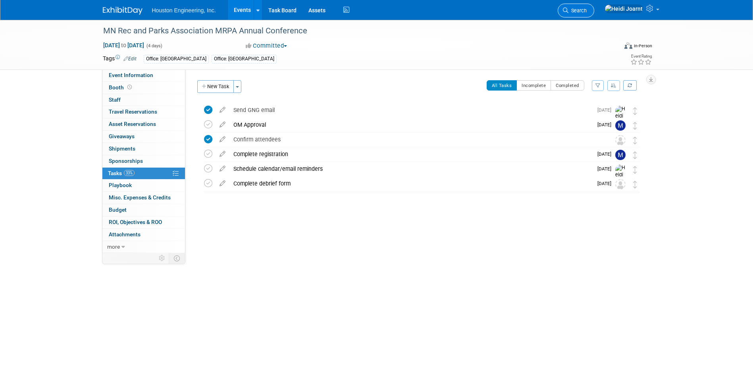
click at [371, 12] on span "Search" at bounding box center [577, 11] width 18 height 6
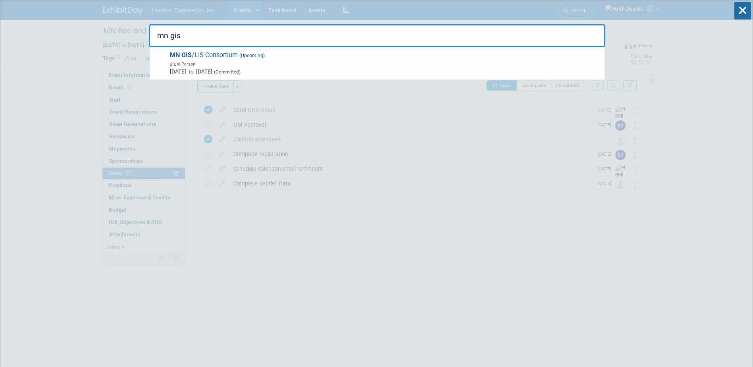
type input "mn gis"
click at [316, 55] on div "MN GIS /LIS Consortium (Upcoming) In-Person Oct 1, 2025 to Oct 3, 2025 (Committ…" at bounding box center [377, 63] width 455 height 33
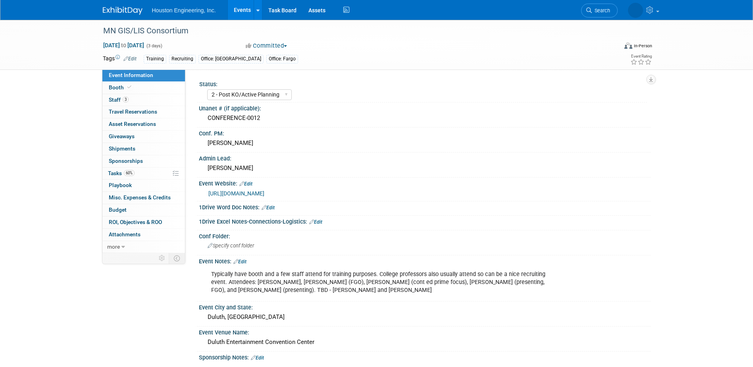
select select "2 - Post KO/Active Planning"
select select "Yes"
select select "Geo. Technology"
click at [146, 100] on link "3 Staff 3" at bounding box center [143, 100] width 83 height 12
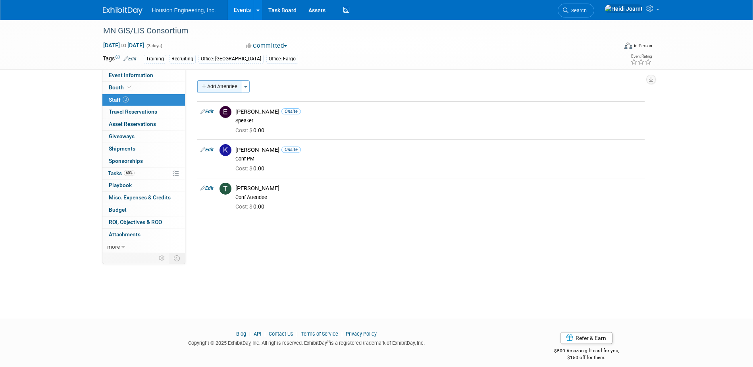
click at [230, 87] on button "Add Attendee" at bounding box center [219, 86] width 45 height 13
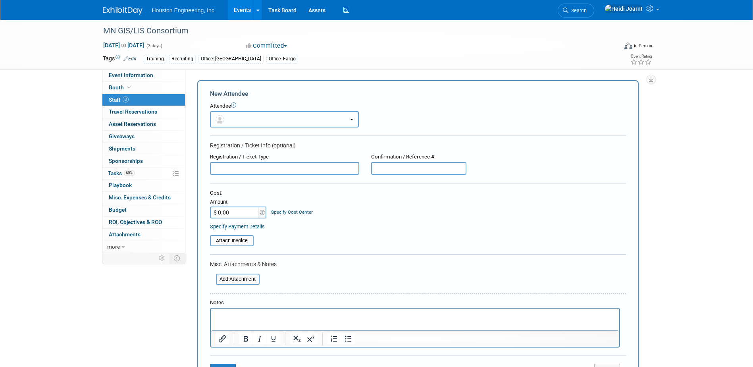
click at [256, 121] on button "button" at bounding box center [284, 119] width 149 height 16
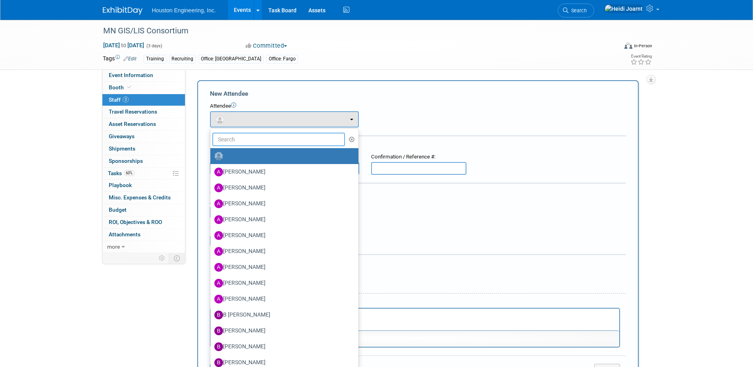
click at [257, 137] on input "text" at bounding box center [278, 139] width 133 height 13
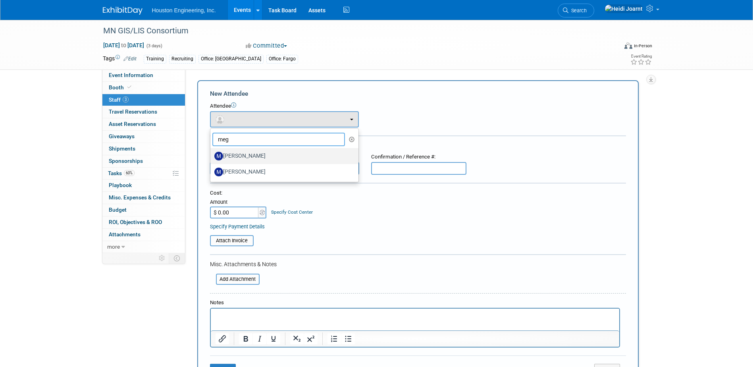
type input "meg"
click at [253, 154] on label "[PERSON_NAME]" at bounding box center [282, 156] width 136 height 13
click at [212, 154] on input "[PERSON_NAME]" at bounding box center [208, 154] width 5 height 5
select select "1ee40e73-1bad-4a09-8787-70db0714440b"
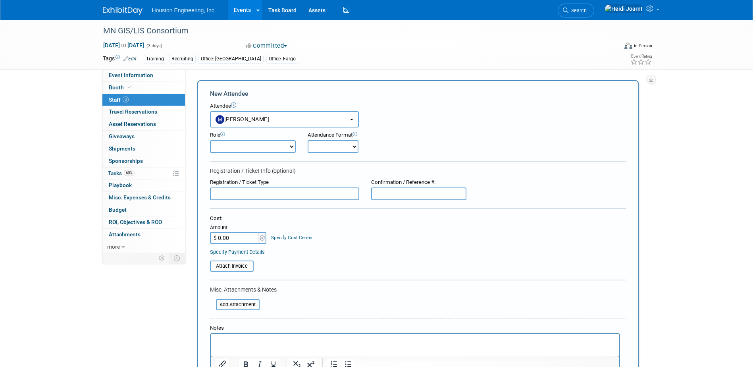
click at [248, 147] on select "Conf Attendee Conf PM Demonstrator Host Planner Presenter Sales Representative" at bounding box center [253, 146] width 86 height 13
select select "8"
click at [210, 140] on select "Conf Attendee Conf PM Demonstrator Host Planner Presenter Sales Representative" at bounding box center [253, 146] width 86 height 13
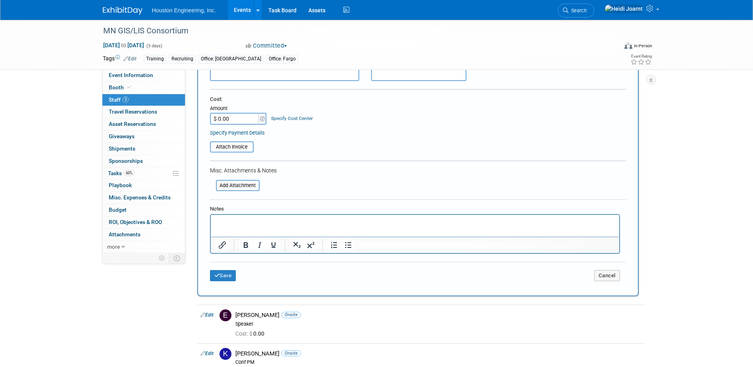
click at [228, 282] on div "Save Cancel" at bounding box center [418, 274] width 416 height 25
click at [225, 278] on button "Save" at bounding box center [223, 275] width 26 height 11
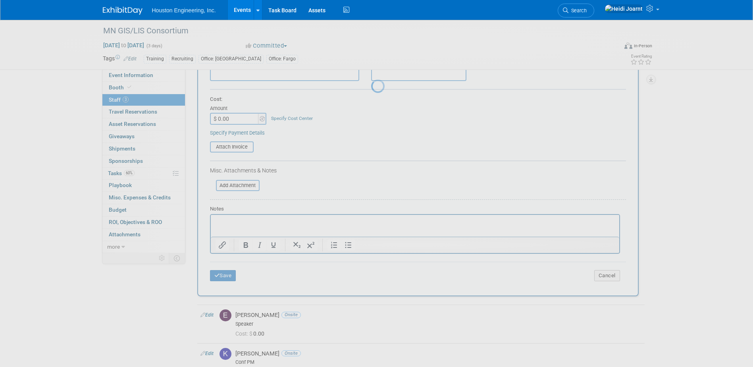
scroll to position [7, 0]
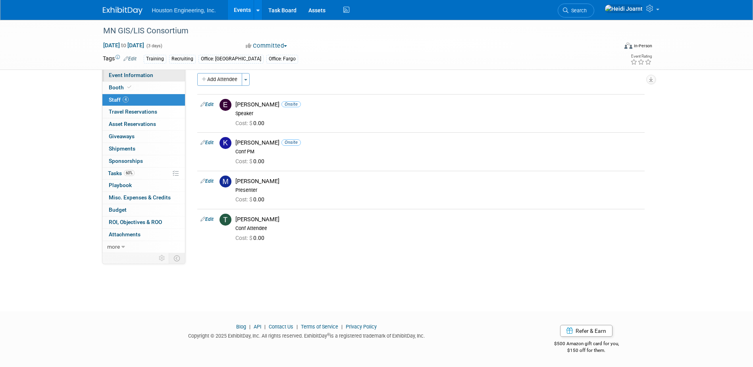
click at [139, 77] on span "Event Information" at bounding box center [131, 75] width 44 height 6
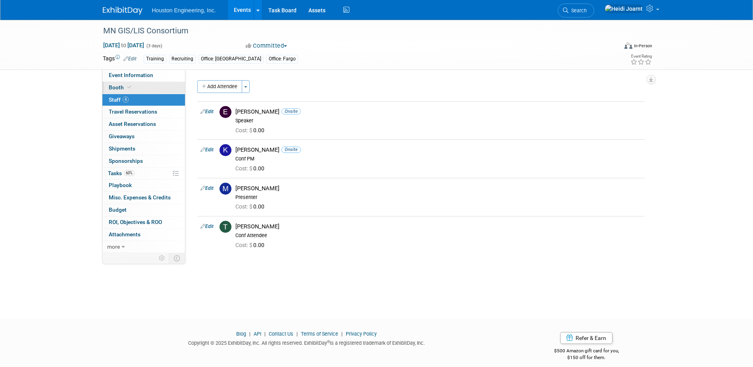
select select "2 - Post KO/Active Planning"
select select "Yes"
select select "Geo. Technology"
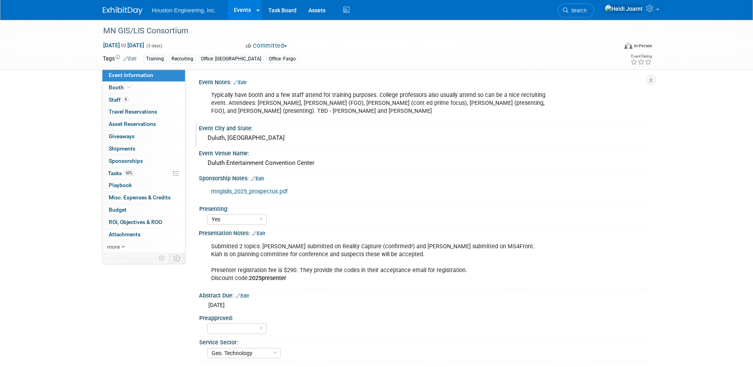
scroll to position [139, 0]
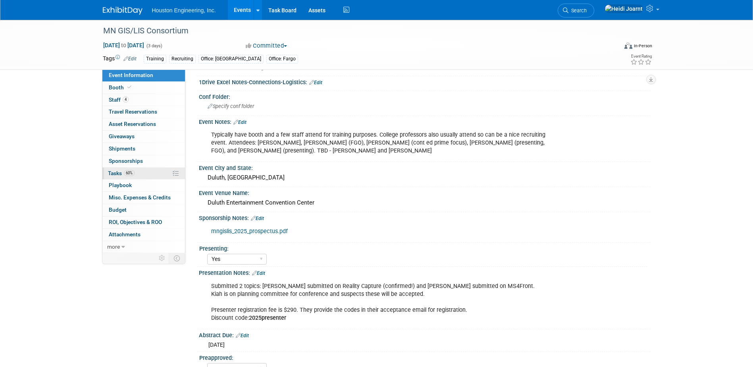
click at [138, 175] on link "60% Tasks 60%" at bounding box center [143, 173] width 83 height 12
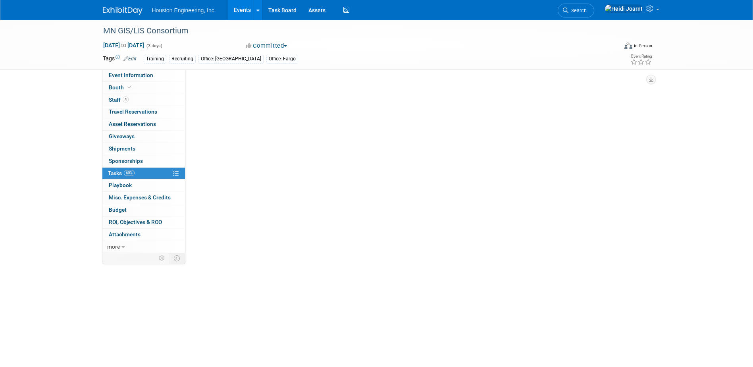
scroll to position [0, 0]
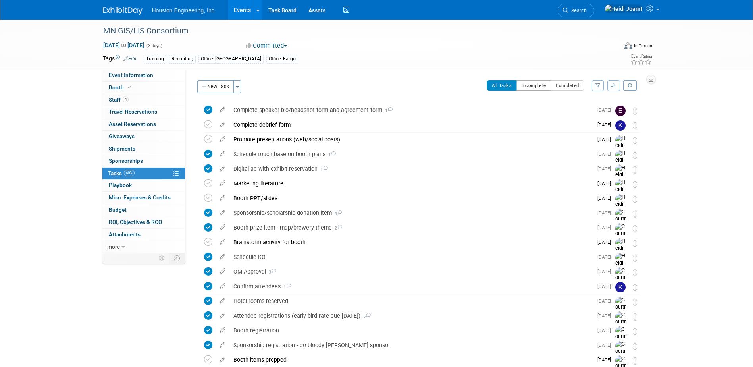
click at [536, 82] on button "Incomplete" at bounding box center [533, 85] width 35 height 10
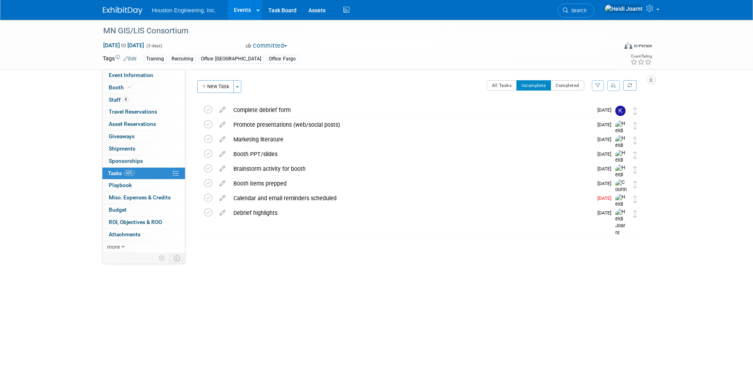
click at [609, 84] on button "button" at bounding box center [613, 85] width 13 height 11
click at [595, 120] on link "By Due Date" at bounding box center [591, 121] width 57 height 11
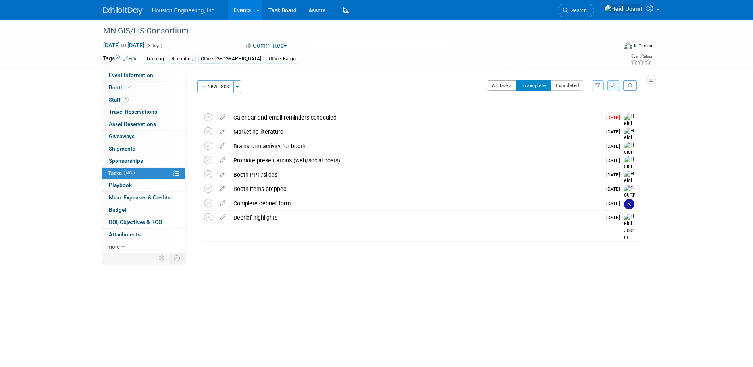
click at [510, 85] on button "All Tasks" at bounding box center [502, 85] width 31 height 10
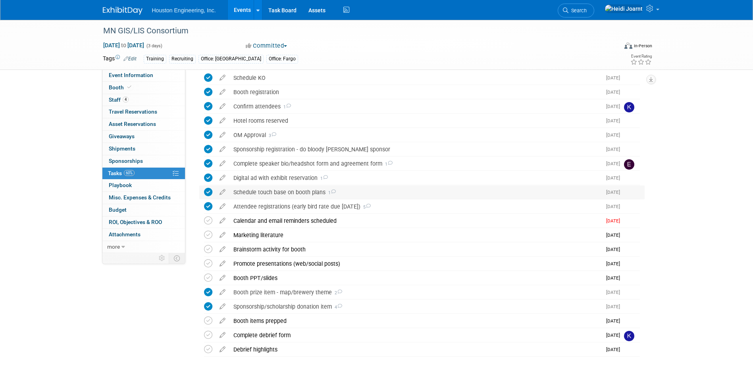
scroll to position [78, 0]
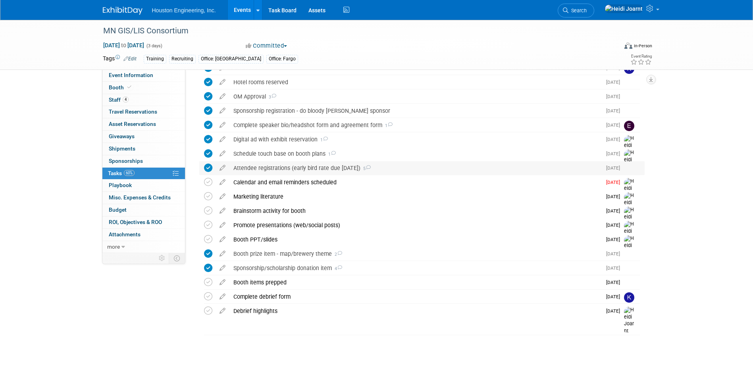
click at [328, 167] on div "Attendee registrations (early bird rate due [DATE]) 5" at bounding box center [415, 167] width 372 height 13
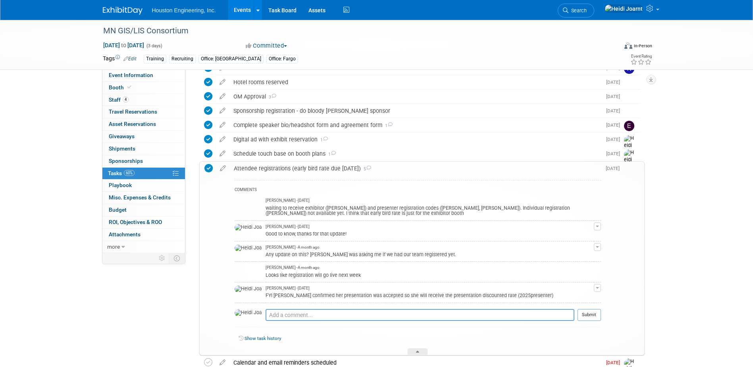
click at [341, 169] on div "Attendee registrations (early bird rate due [DATE]) 5" at bounding box center [415, 168] width 371 height 13
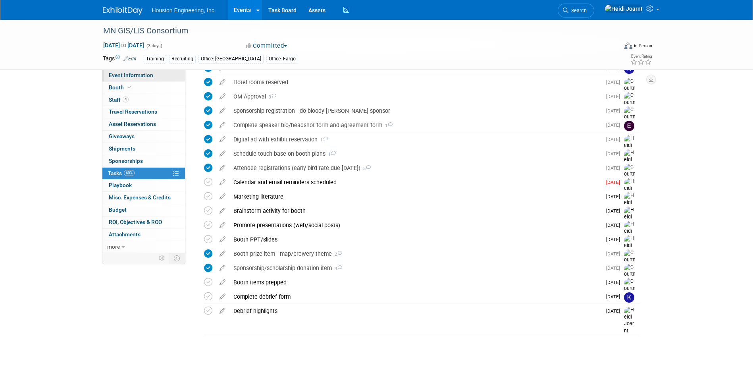
click at [134, 75] on span "Event Information" at bounding box center [131, 75] width 44 height 6
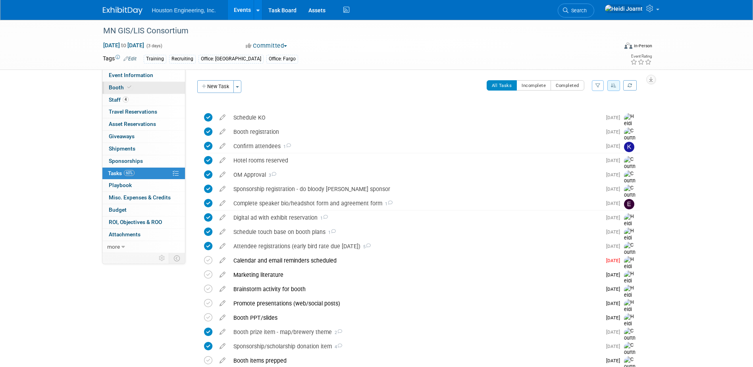
select select "2 - Post KO/Active Planning"
select select "Yes"
select select "Geo. Technology"
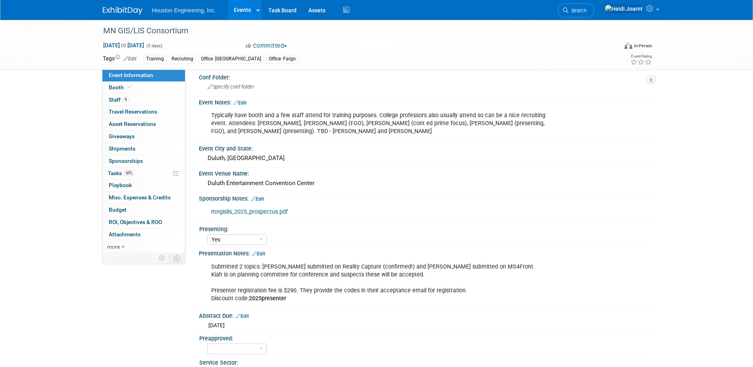
scroll to position [189, 0]
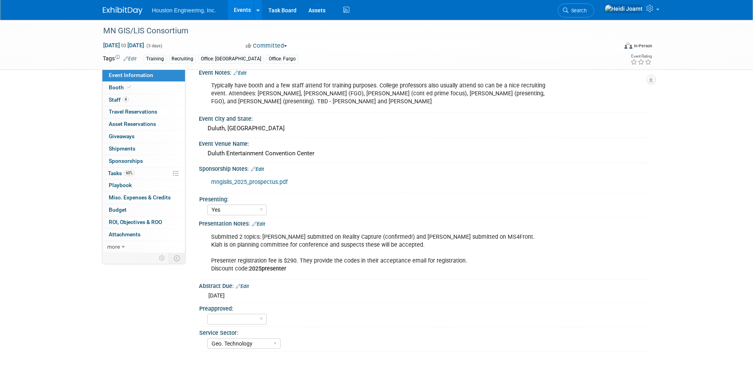
click at [260, 222] on link "Edit" at bounding box center [258, 224] width 13 height 6
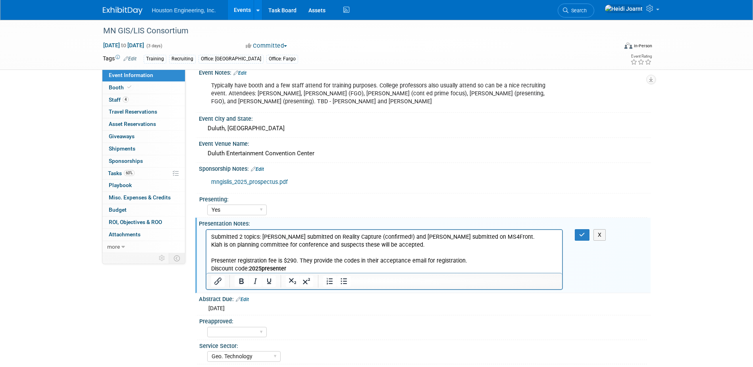
scroll to position [0, 0]
drag, startPoint x: 397, startPoint y: 237, endPoint x: 597, endPoint y: 459, distance: 298.8
click at [364, 238] on p "Submitted 2 topics: [PERSON_NAME] submitted on Reality Capture (confirmed!) and…" at bounding box center [384, 253] width 347 height 40
drag, startPoint x: 242, startPoint y: 237, endPoint x: 247, endPoint y: 234, distance: 5.9
click at [242, 237] on p "Submitted 2 topics: [PERSON_NAME] submitted on Reality Capture and [PERSON_NAME…" at bounding box center [384, 253] width 347 height 40
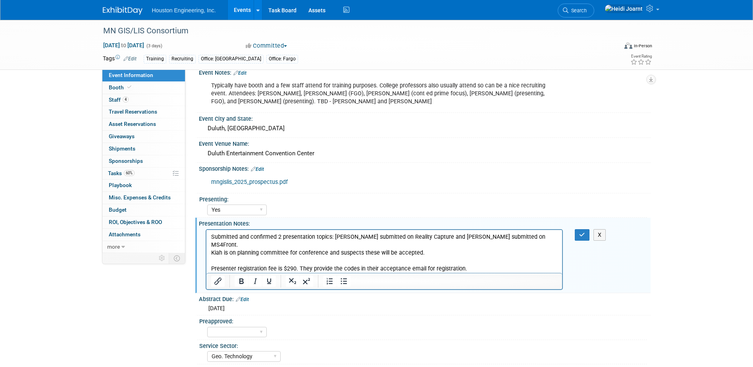
click at [333, 239] on p "Submitted and confirmed 2 presentation topics: [PERSON_NAME] submitted on Reali…" at bounding box center [384, 257] width 347 height 48
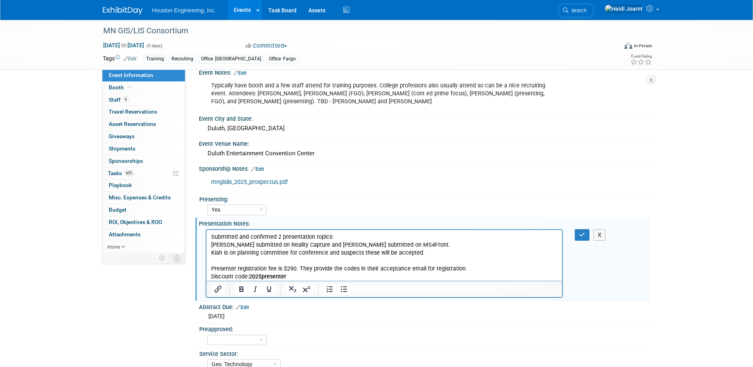
click at [326, 244] on p "[PERSON_NAME] submitted on Reality Capture and [PERSON_NAME] submitted on MS4Fr…" at bounding box center [384, 261] width 347 height 40
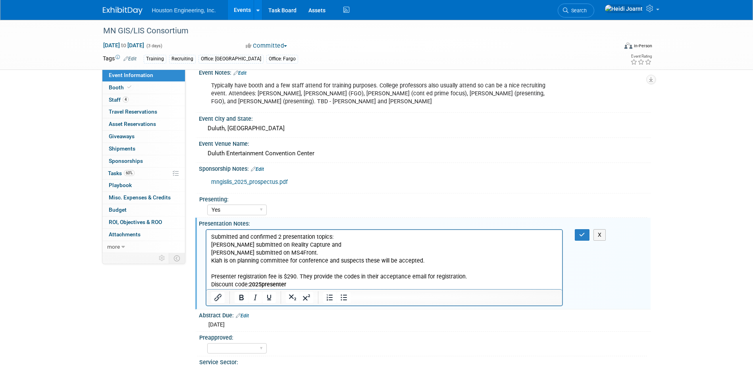
click at [323, 244] on p "[PERSON_NAME] submitted on Reality Capture and" at bounding box center [384, 245] width 347 height 8
click at [321, 244] on p "[PERSON_NAME] submitted on Reality Capture and" at bounding box center [384, 245] width 347 height 8
click at [259, 242] on p "[PERSON_NAME] submitted on Reality Capture" at bounding box center [384, 245] width 347 height 8
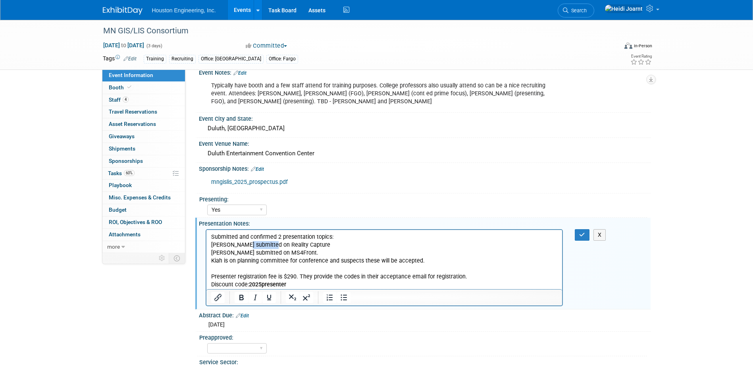
click at [259, 242] on p "[PERSON_NAME] submitted on Reality Capture" at bounding box center [384, 245] width 347 height 8
drag, startPoint x: 428, startPoint y: 264, endPoint x: 326, endPoint y: 263, distance: 101.6
click at [326, 263] on p "[PERSON_NAME] presenting on MS4Front. Kiah is on planning committee for confere…" at bounding box center [384, 268] width 347 height 40
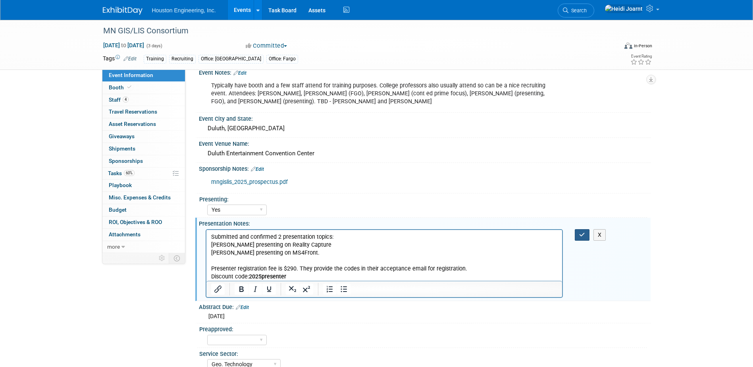
click at [577, 235] on button "button" at bounding box center [582, 235] width 15 height 12
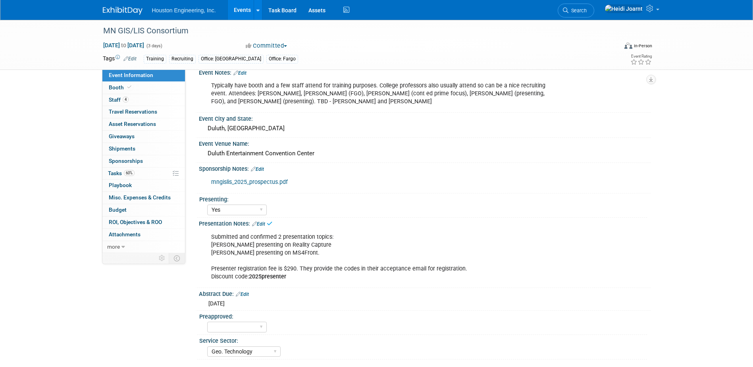
click at [246, 73] on link "Edit" at bounding box center [239, 73] width 13 height 6
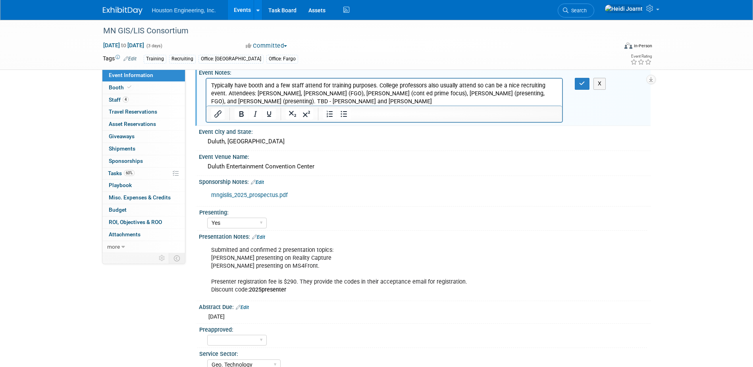
click at [558, 86] on html "Typically have booth and a few staff attend for training purposes. College prof…" at bounding box center [384, 92] width 356 height 27
click at [227, 94] on p "Typically have booth and a few staff attend for training purposes. College prof…" at bounding box center [384, 94] width 347 height 24
click at [329, 96] on p "Typically have booth and a few staff attend for training purposes. College prof…" at bounding box center [384, 94] width 347 height 24
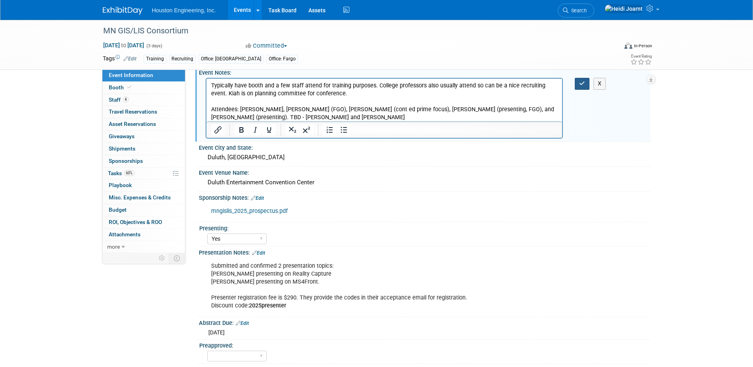
click at [581, 85] on icon "button" at bounding box center [582, 84] width 6 height 6
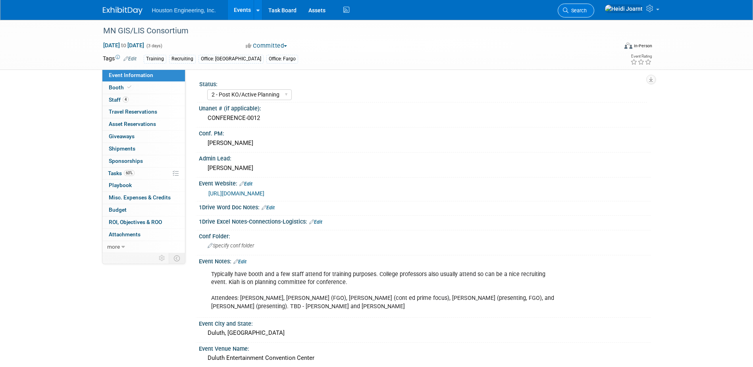
click at [587, 10] on span "Search" at bounding box center [577, 11] width 18 height 6
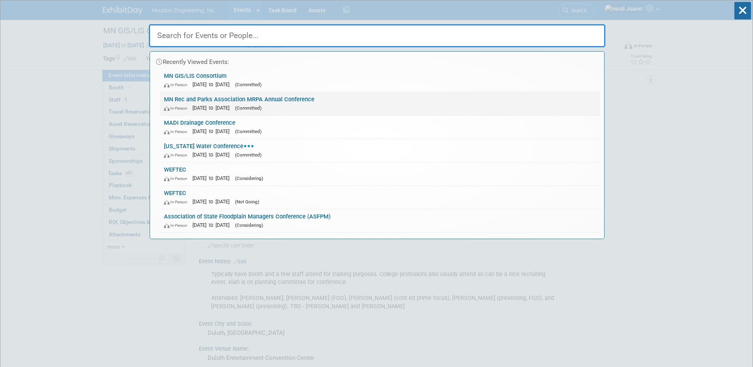
click at [293, 107] on div "In-Person [DATE] to [DATE] (Committed)" at bounding box center [380, 108] width 432 height 8
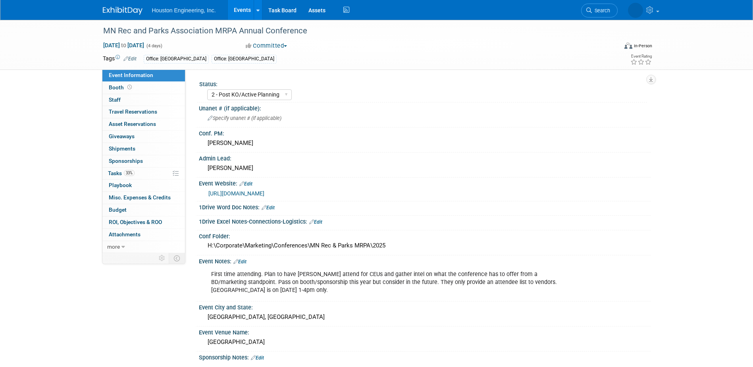
select select "2 - Post KO/Active Planning"
select select "Mun. Infrastructure"
click at [147, 102] on link "0 Staff 0" at bounding box center [143, 100] width 83 height 12
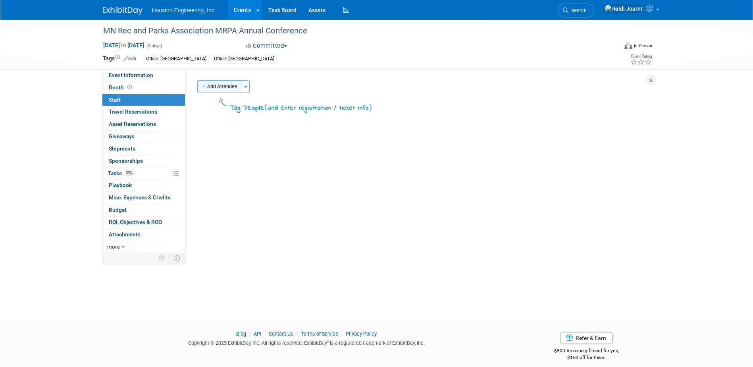
click at [216, 88] on button "Add Attendee" at bounding box center [219, 86] width 45 height 13
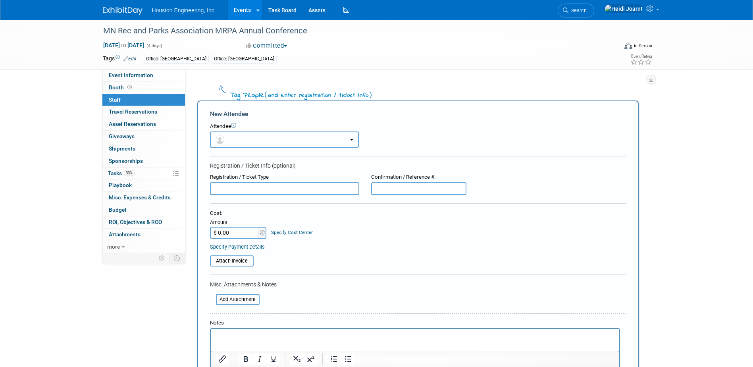
click at [243, 141] on button "button" at bounding box center [284, 139] width 149 height 16
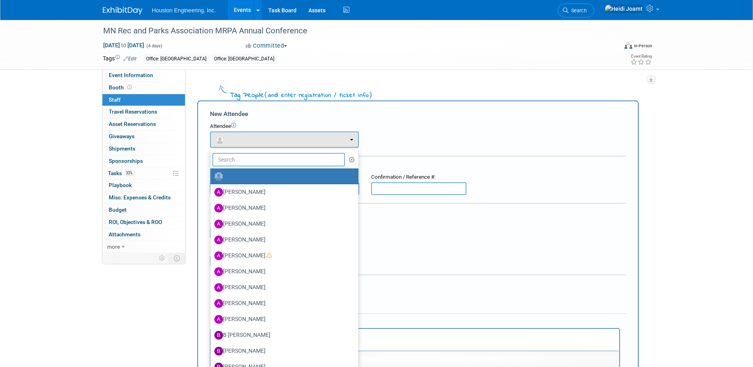
click at [255, 161] on input "text" at bounding box center [278, 159] width 133 height 13
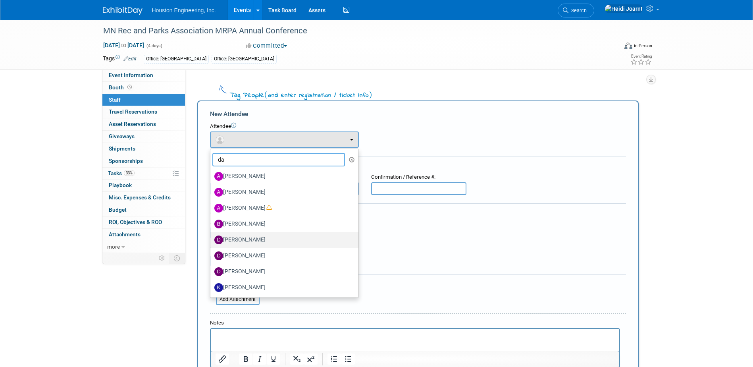
type input "da"
click at [256, 240] on label "[PERSON_NAME]" at bounding box center [282, 239] width 136 height 13
click at [212, 240] on input "[PERSON_NAME]" at bounding box center [208, 238] width 5 height 5
select select "29fea2b8-4828-4a07-abec-4fa30902e9f7"
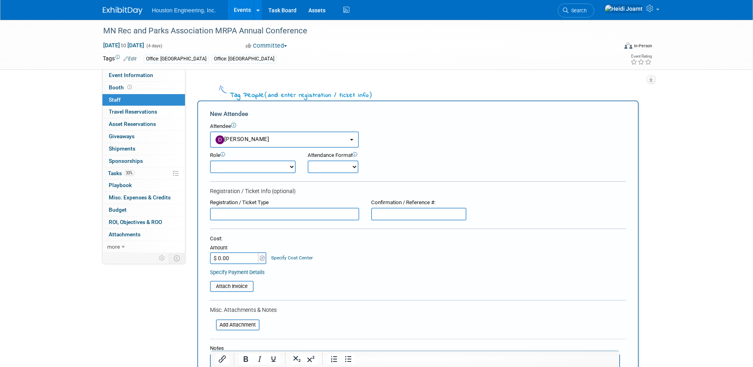
click at [239, 170] on select "Conf Attendee Conf PM Demonstrator Host Planner Presenter Sales Representative" at bounding box center [253, 166] width 86 height 13
select select "100"
click at [210, 160] on select "Conf Attendee Conf PM Demonstrator Host Planner Presenter Sales Representative" at bounding box center [253, 166] width 86 height 13
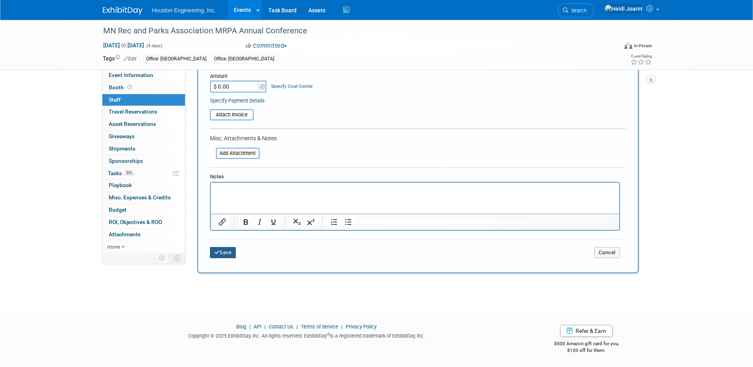
drag, startPoint x: 227, startPoint y: 253, endPoint x: 219, endPoint y: 236, distance: 18.7
click at [226, 253] on button "Save" at bounding box center [223, 252] width 26 height 11
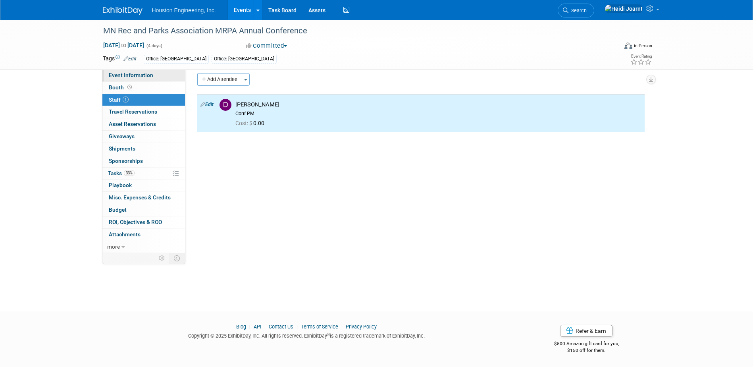
click at [152, 78] on link "Event Information" at bounding box center [143, 75] width 83 height 12
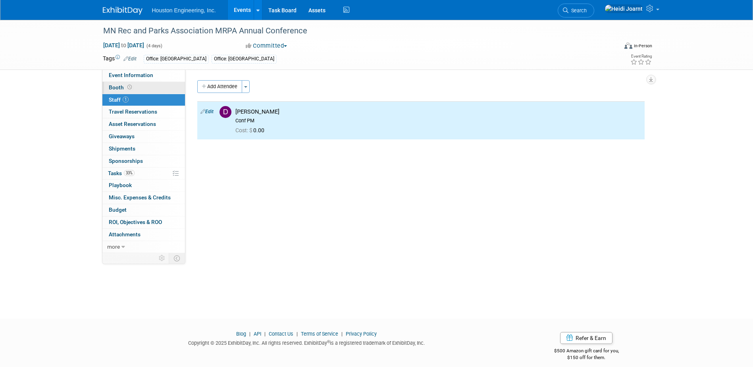
select select "2 - Post KO/Active Planning"
select select "Mun. Infrastructure"
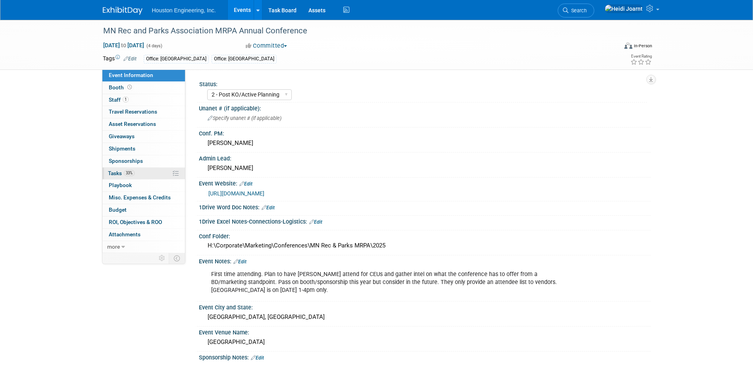
click at [137, 172] on link "33% Tasks 33%" at bounding box center [143, 173] width 83 height 12
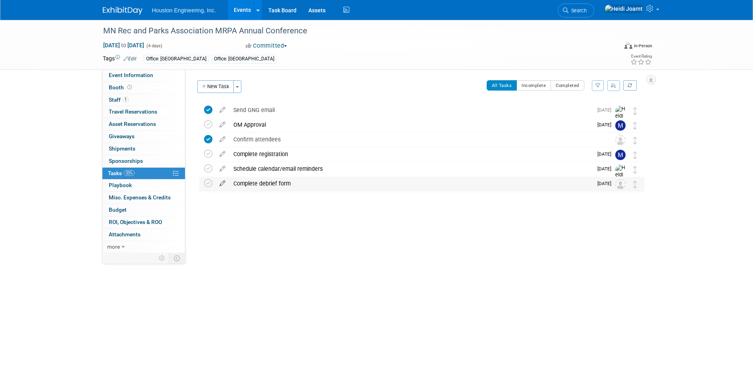
click at [220, 184] on icon at bounding box center [223, 182] width 14 height 10
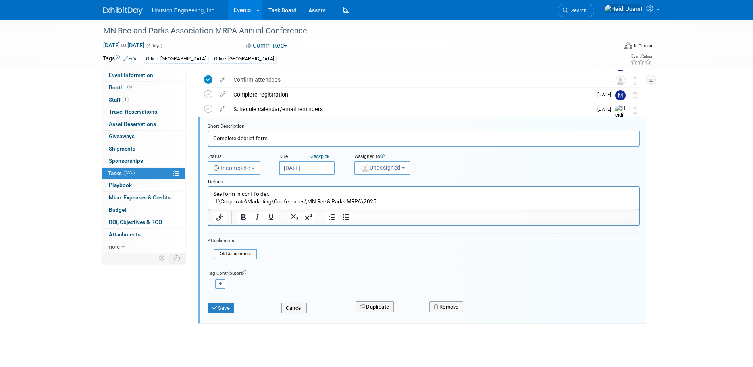
scroll to position [60, 0]
click at [223, 191] on p "See form in conf folder. H:\Corporate\Marketing\Conferences\MN Rec & Parks MRPA…" at bounding box center [424, 196] width 422 height 15
click at [224, 308] on button "Save" at bounding box center [221, 307] width 27 height 11
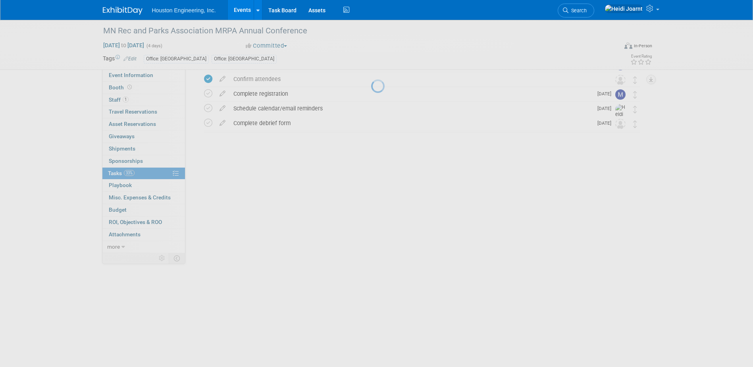
scroll to position [0, 0]
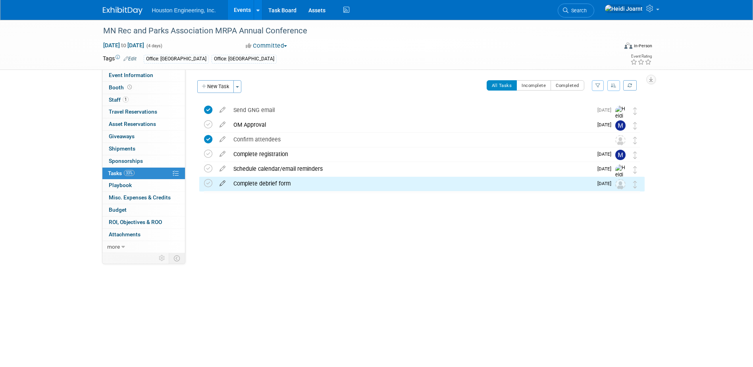
click at [220, 178] on icon at bounding box center [223, 182] width 14 height 10
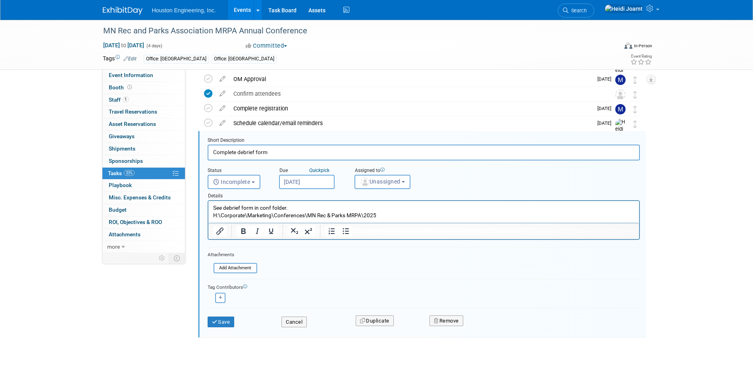
scroll to position [60, 0]
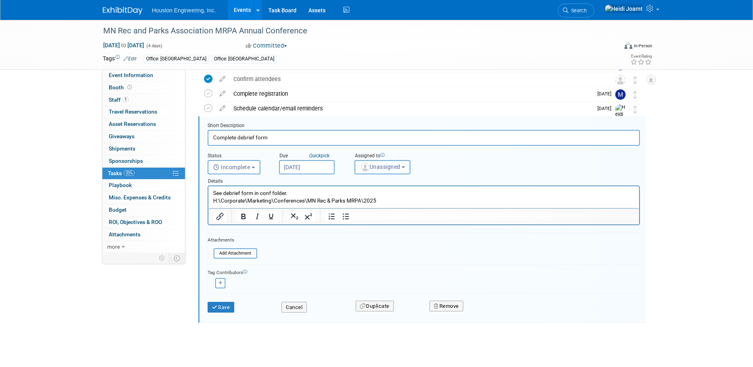
click at [400, 169] on span "Unassigned" at bounding box center [380, 167] width 40 height 6
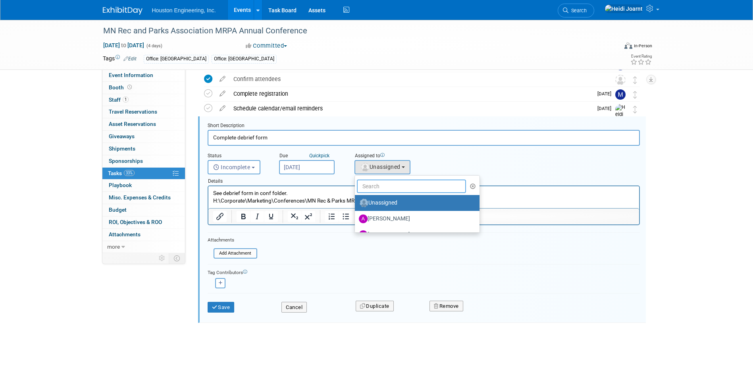
click at [392, 187] on input "text" at bounding box center [412, 185] width 110 height 13
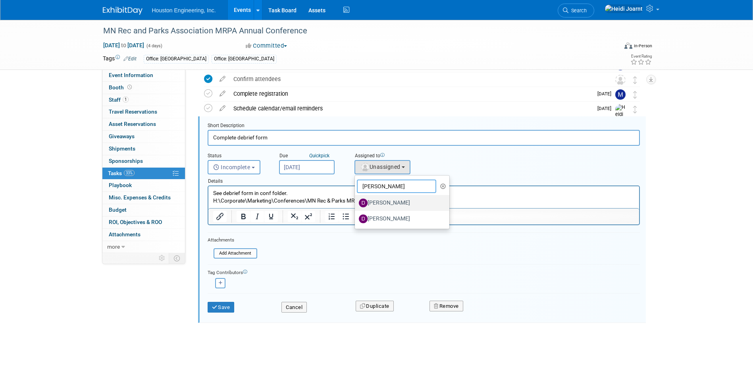
type input "[PERSON_NAME]"
click at [393, 204] on label "[PERSON_NAME]" at bounding box center [400, 202] width 83 height 13
click at [356, 204] on input "[PERSON_NAME]" at bounding box center [353, 201] width 5 height 5
select select "29fea2b8-4828-4a07-abec-4fa30902e9f7"
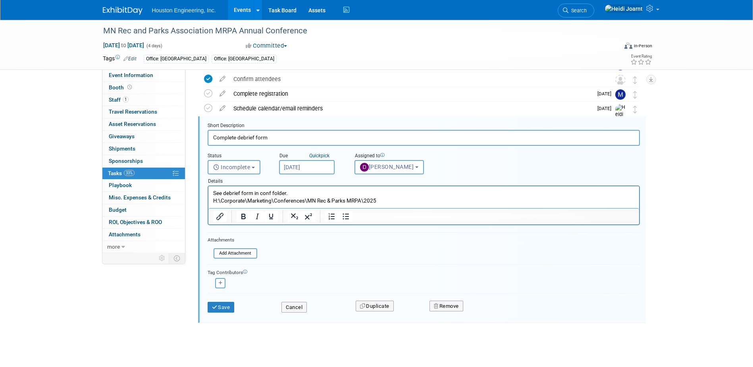
click at [345, 188] on html "See debrief form in conf folder. H:\Corporate\Marketing\Conferences\MN Rec & Pa…" at bounding box center [423, 195] width 431 height 18
click at [220, 304] on button "Save" at bounding box center [221, 307] width 27 height 11
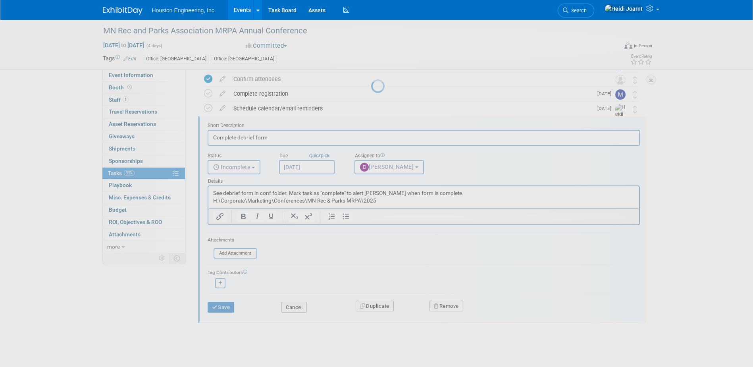
scroll to position [0, 0]
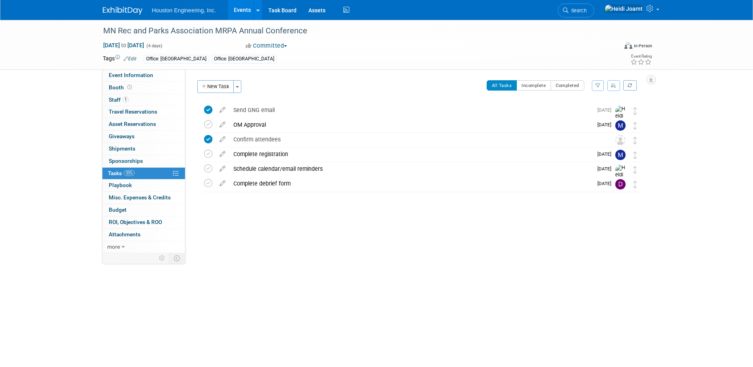
click at [245, 8] on link "Events" at bounding box center [242, 10] width 29 height 20
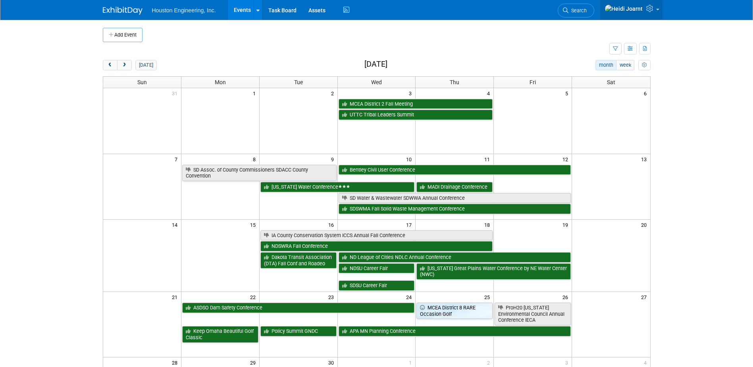
click at [656, 13] on link at bounding box center [631, 10] width 62 height 20
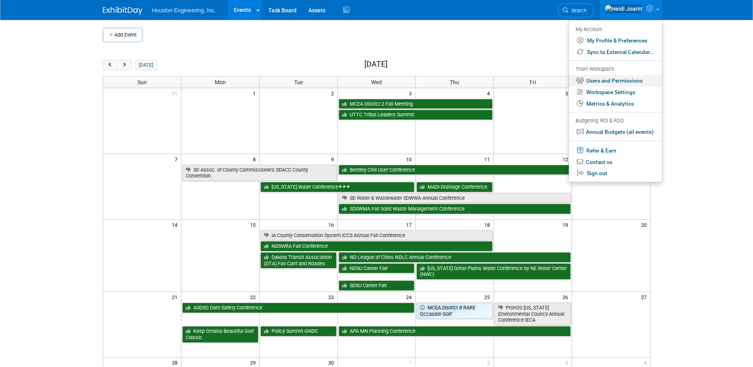
click at [615, 77] on link "Users and Permissions" at bounding box center [615, 81] width 93 height 12
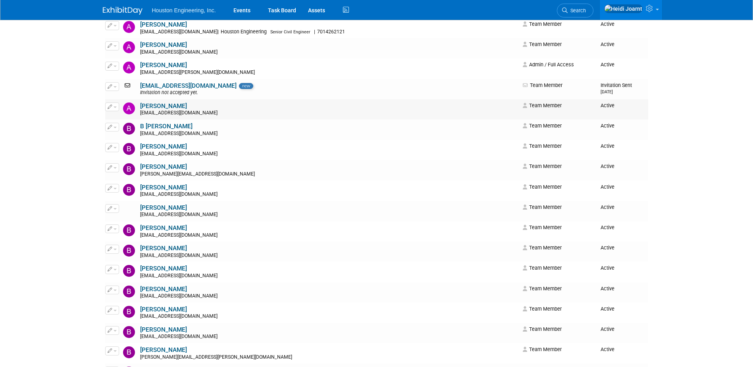
scroll to position [238, 0]
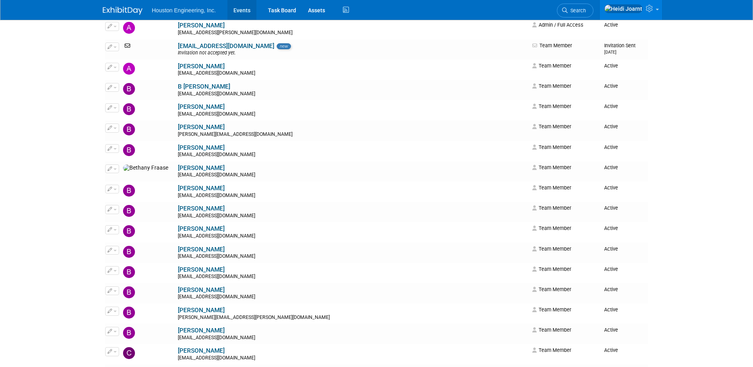
click at [243, 13] on link "Events" at bounding box center [241, 10] width 29 height 20
